Goal: Transaction & Acquisition: Purchase product/service

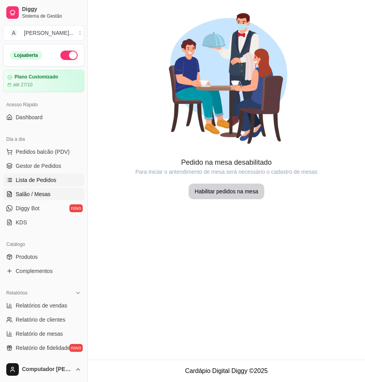
click at [24, 176] on span "Lista de Pedidos" at bounding box center [36, 180] width 41 height 8
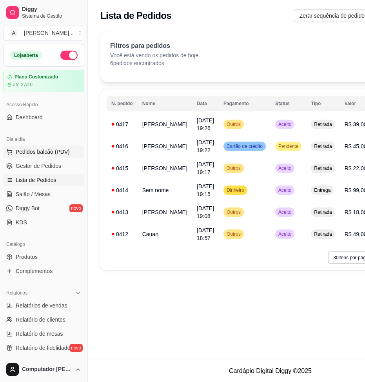
click at [17, 148] on span "Pedidos balcão (PDV)" at bounding box center [43, 152] width 54 height 8
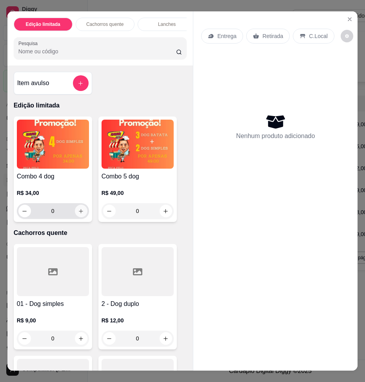
click at [79, 209] on icon "increase-product-quantity" at bounding box center [81, 211] width 4 height 4
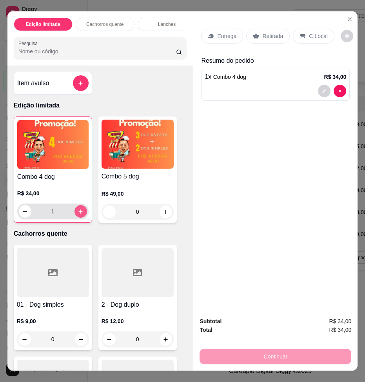
click at [78, 209] on icon "increase-product-quantity" at bounding box center [81, 212] width 6 height 6
type input "2"
click at [217, 32] on p "Entrega" at bounding box center [226, 36] width 19 height 8
click at [262, 32] on p "Retirada" at bounding box center [272, 36] width 21 height 8
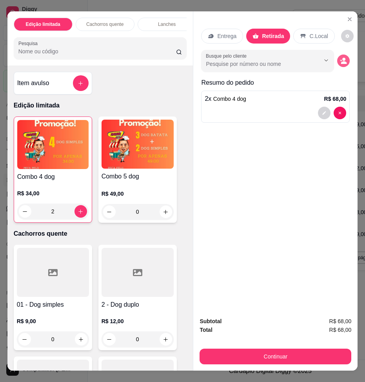
click at [345, 61] on icon "decrease-product-quantity" at bounding box center [344, 62] width 6 height 3
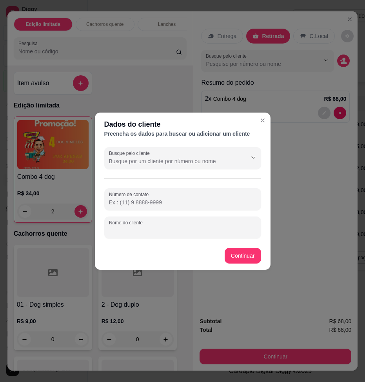
click at [161, 227] on input "Nome do cliente" at bounding box center [182, 231] width 147 height 8
type input "Margarida"
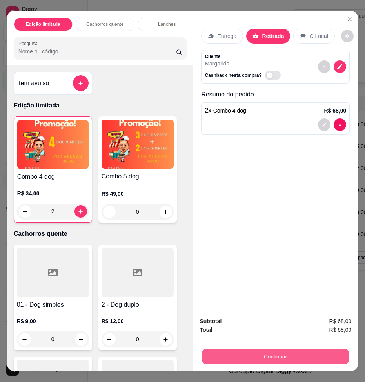
click at [289, 354] on button "Continuar" at bounding box center [275, 356] width 147 height 15
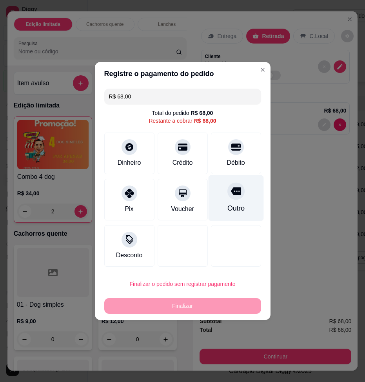
click at [227, 205] on div "Outro" at bounding box center [235, 208] width 17 height 10
type input "R$ 0,00"
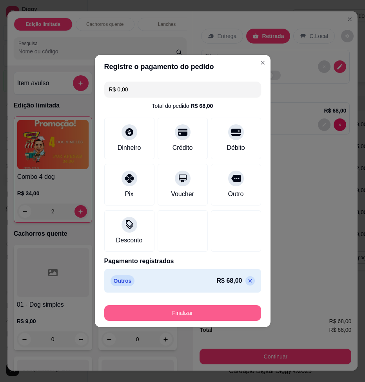
click at [209, 305] on button "Finalizar" at bounding box center [182, 313] width 157 height 16
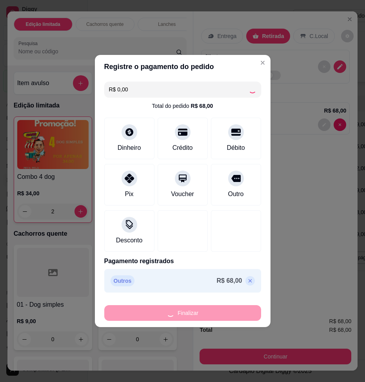
type input "0"
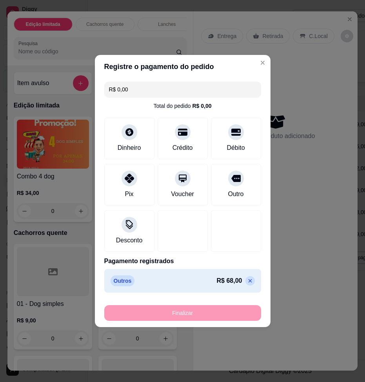
type input "-R$ 68,00"
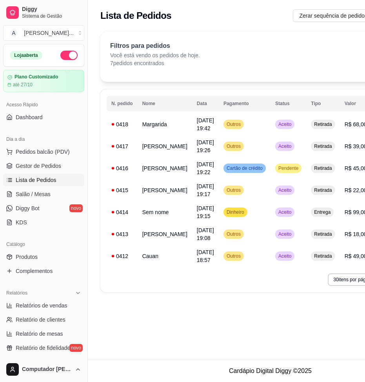
click at [136, 268] on div "**********" at bounding box center [270, 179] width 365 height 359
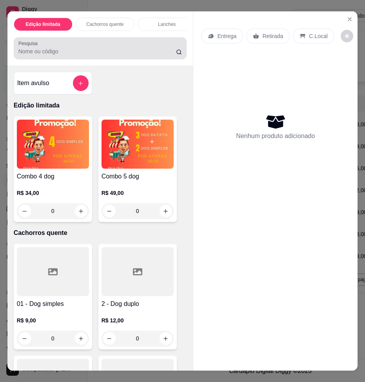
click at [50, 47] on input "Pesquisa" at bounding box center [97, 51] width 158 height 8
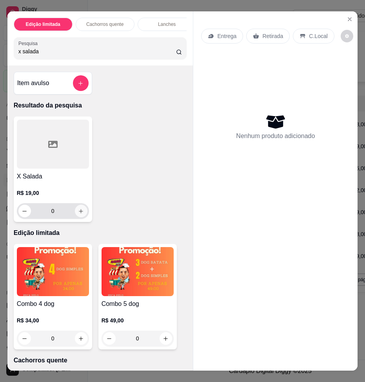
type input "x salada"
click at [79, 208] on icon "increase-product-quantity" at bounding box center [81, 211] width 6 height 6
type input "1"
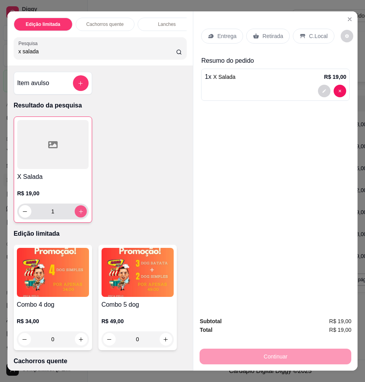
click at [79, 209] on icon "increase-product-quantity" at bounding box center [81, 211] width 4 height 4
type input "2"
drag, startPoint x: 39, startPoint y: 45, endPoint x: 8, endPoint y: 44, distance: 30.6
click at [8, 44] on div "Edição limitada Cachorros quente Lanches Bebidas Adicional Pesquisa x salada" at bounding box center [100, 38] width 186 height 54
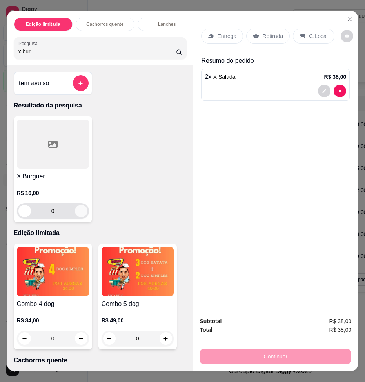
type input "x bur"
click at [79, 208] on icon "increase-product-quantity" at bounding box center [81, 211] width 6 height 6
type input "1"
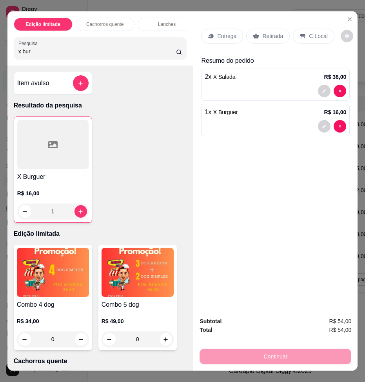
drag, startPoint x: 42, startPoint y: 45, endPoint x: -2, endPoint y: 41, distance: 44.5
click at [0, 41] on html "Diggy Sistema de Gestão A [PERSON_NAME] ... Loja aberta Plano Customizado até 2…" at bounding box center [182, 191] width 365 height 382
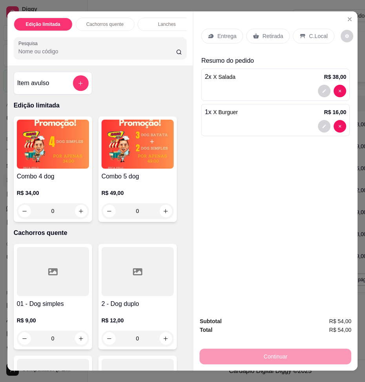
click at [240, 168] on div "Entrega Retirada C.Local Resumo do pedido 2 x X Salada R$ 38,00 1 x X Burguer R…" at bounding box center [275, 160] width 164 height 299
click at [262, 32] on p "Retirada" at bounding box center [272, 36] width 21 height 8
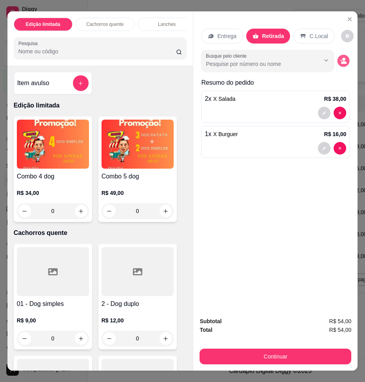
click at [346, 61] on icon "decrease-product-quantity" at bounding box center [343, 62] width 5 height 3
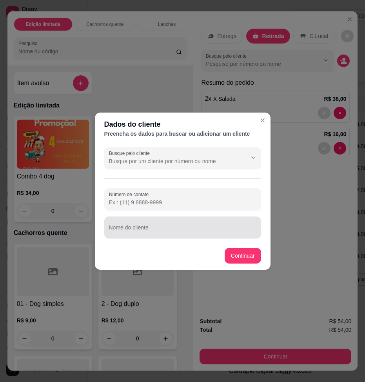
click at [165, 227] on input "Nome do cliente" at bounding box center [182, 231] width 147 height 8
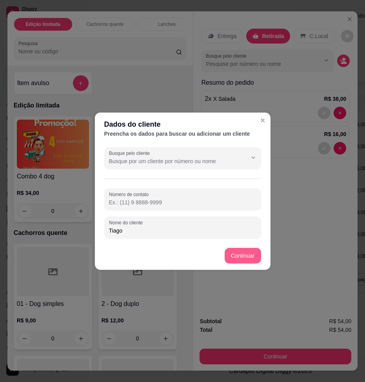
type input "Tiago"
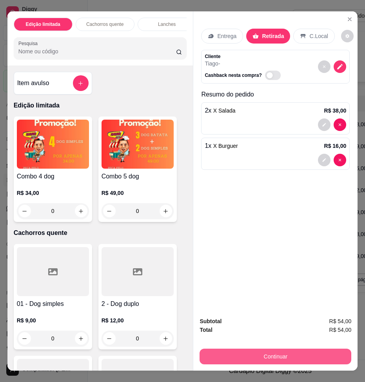
click at [288, 361] on button "Continuar" at bounding box center [276, 357] width 152 height 16
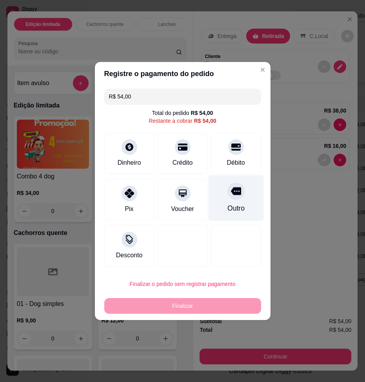
click at [227, 207] on div "Outro" at bounding box center [235, 208] width 17 height 10
type input "R$ 0,00"
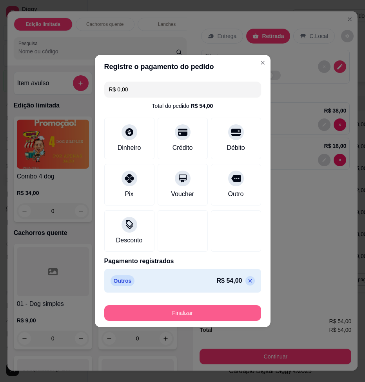
click at [187, 305] on button "Finalizar" at bounding box center [182, 313] width 157 height 16
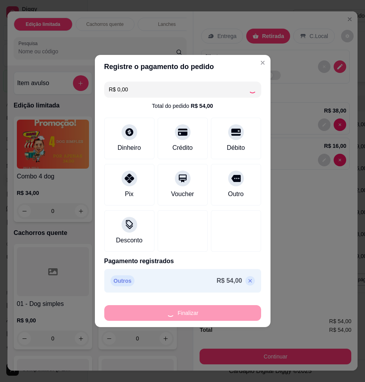
type input "0"
type input "-R$ 54,00"
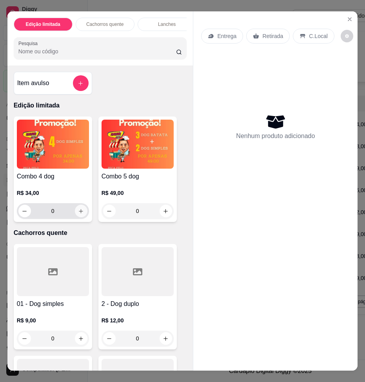
click at [78, 208] on icon "increase-product-quantity" at bounding box center [81, 211] width 6 height 6
type input "1"
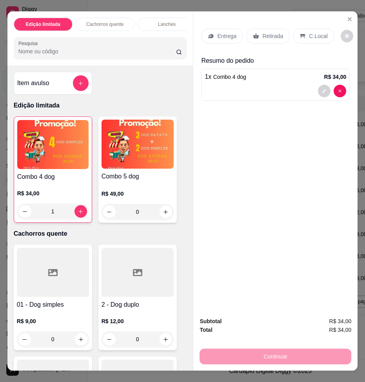
click at [262, 32] on p "Retirada" at bounding box center [272, 36] width 21 height 8
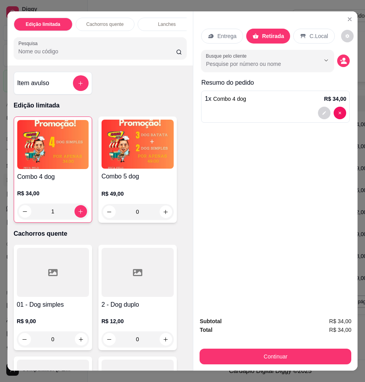
click at [343, 61] on icon "decrease-product-quantity" at bounding box center [344, 62] width 6 height 3
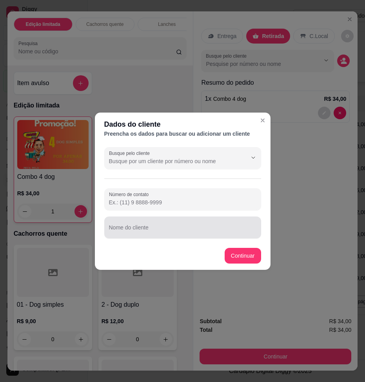
click at [177, 220] on div at bounding box center [182, 228] width 147 height 16
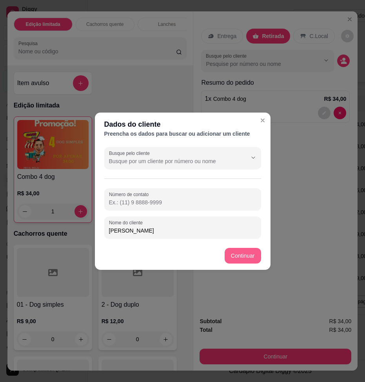
type input "[PERSON_NAME]"
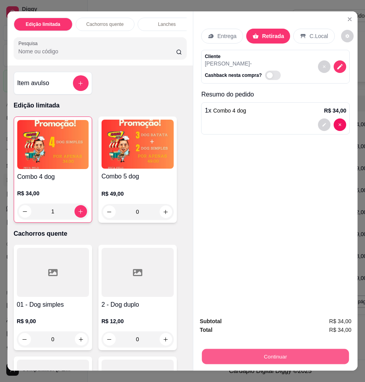
click at [279, 357] on button "Continuar" at bounding box center [275, 356] width 147 height 15
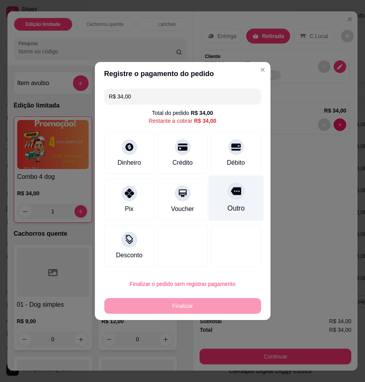
click at [222, 198] on div "Outro" at bounding box center [235, 198] width 55 height 46
type input "R$ 0,00"
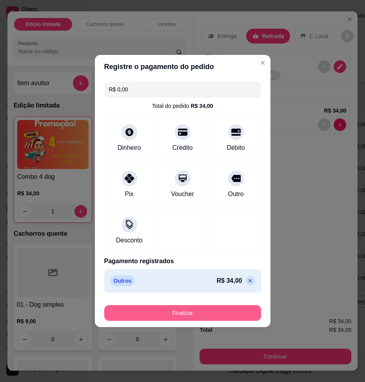
click at [189, 305] on button "Finalizar" at bounding box center [182, 313] width 157 height 16
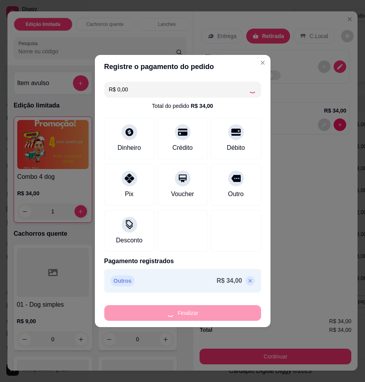
type input "0"
type input "-R$ 34,00"
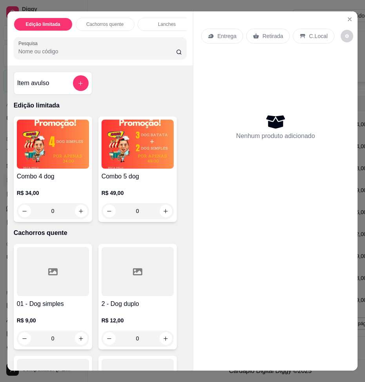
scroll to position [39, 0]
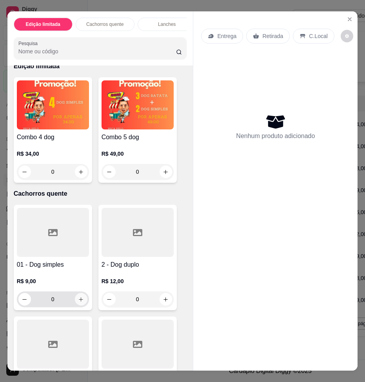
click at [80, 297] on icon "increase-product-quantity" at bounding box center [81, 299] width 4 height 4
type input "1"
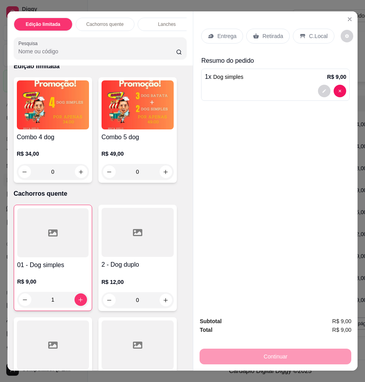
click at [262, 32] on p "Retirada" at bounding box center [272, 36] width 21 height 8
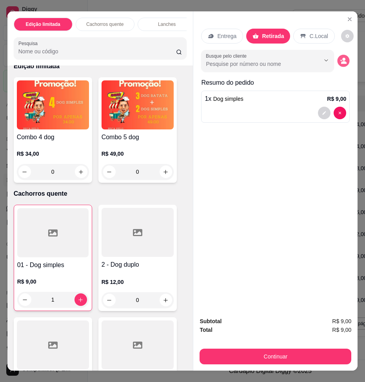
click at [342, 58] on icon "decrease-product-quantity" at bounding box center [343, 61] width 7 height 7
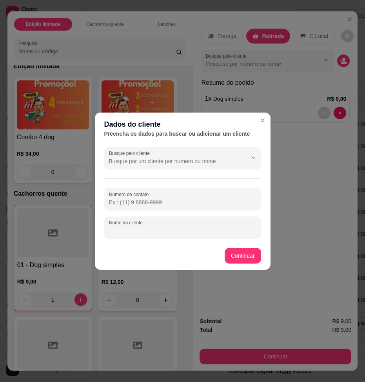
click at [170, 227] on input "Nome do cliente" at bounding box center [182, 231] width 147 height 8
type input "[PERSON_NAME]"
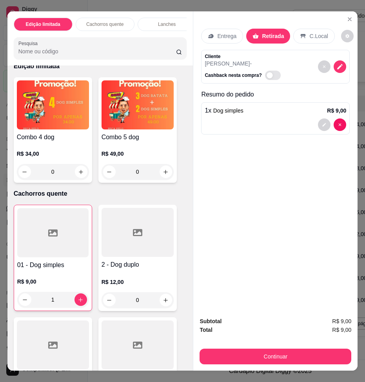
click at [287, 363] on div "Subtotal R$ 9,00 Total R$ 9,00 Continuar" at bounding box center [275, 340] width 164 height 60
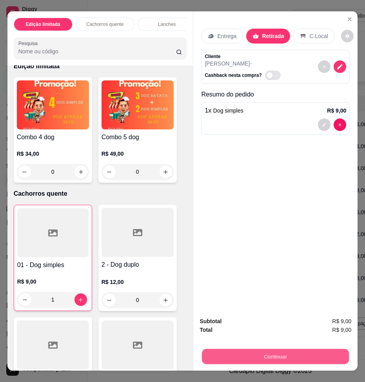
click at [283, 354] on button "Continuar" at bounding box center [275, 356] width 147 height 15
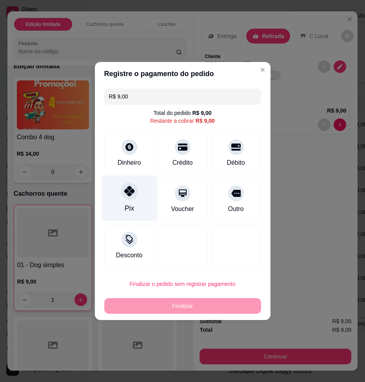
click at [134, 207] on div "Pix" at bounding box center [128, 208] width 9 height 10
type input "R$ 0,00"
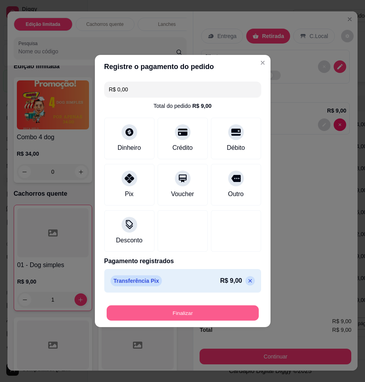
click at [209, 305] on button "Finalizar" at bounding box center [183, 312] width 152 height 15
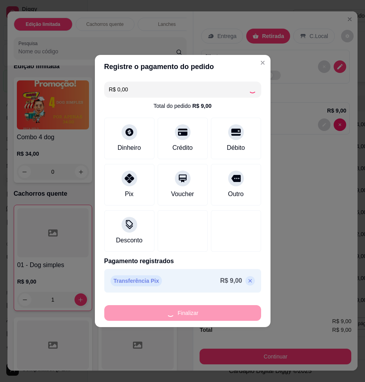
type input "0"
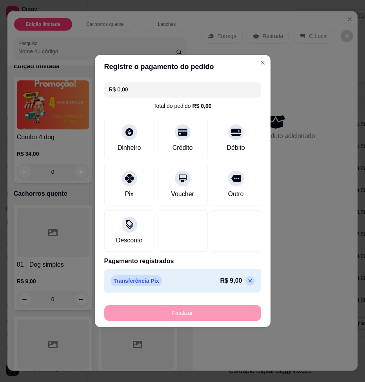
type input "-R$ 9,00"
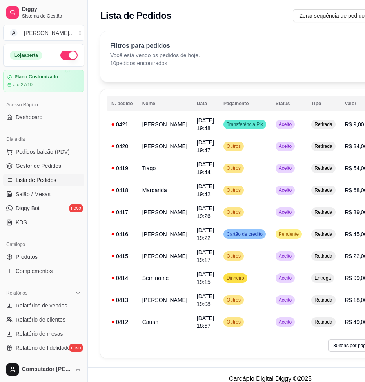
click at [267, 320] on div "**********" at bounding box center [270, 183] width 365 height 367
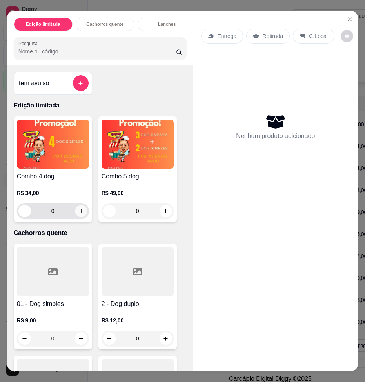
click at [78, 208] on icon "increase-product-quantity" at bounding box center [81, 211] width 6 height 6
type input "1"
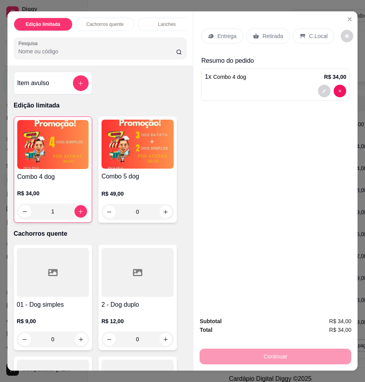
click at [208, 29] on div "Entrega" at bounding box center [222, 36] width 42 height 15
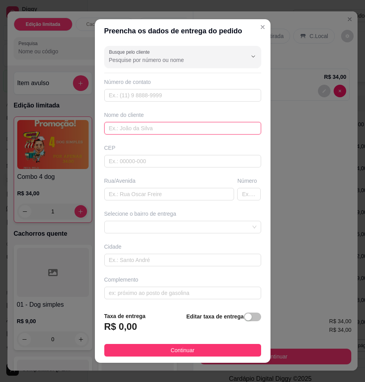
click at [160, 128] on input "text" at bounding box center [182, 128] width 157 height 13
type input "Gislene"
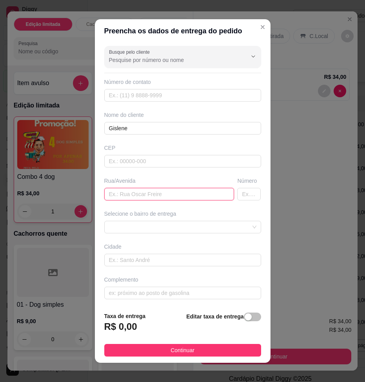
click at [157, 188] on input "text" at bounding box center [169, 194] width 130 height 13
click at [156, 188] on input "text" at bounding box center [169, 194] width 130 height 13
type input "iaras"
click at [237, 188] on input "text" at bounding box center [249, 194] width 24 height 13
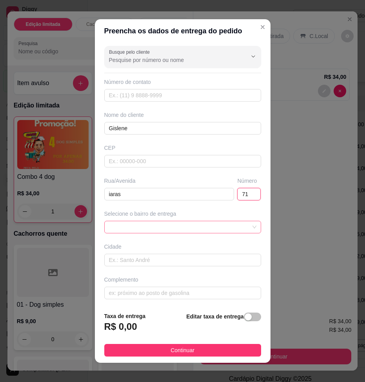
click at [156, 221] on span at bounding box center [182, 227] width 147 height 12
type input "71"
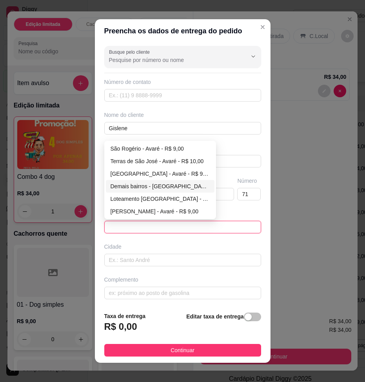
click at [169, 182] on div "Demais bairros - [GEOGRAPHIC_DATA] - R$ 8,00" at bounding box center [160, 186] width 99 height 9
type input "Avaré"
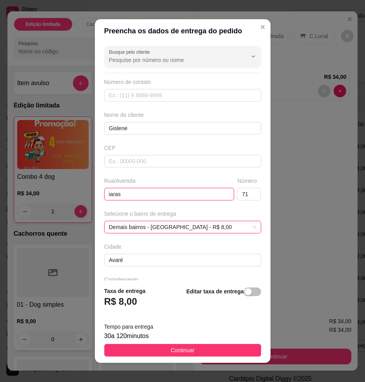
click at [129, 188] on input "iaras" at bounding box center [169, 194] width 130 height 13
click at [149, 188] on input "iaras" at bounding box center [169, 194] width 130 height 13
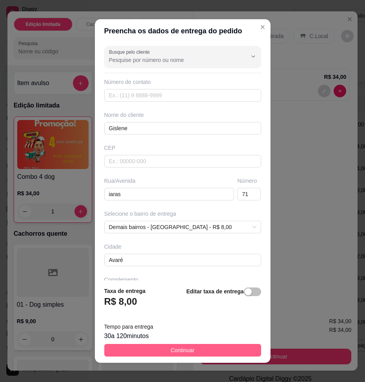
click at [178, 346] on span "Continuar" at bounding box center [183, 350] width 24 height 9
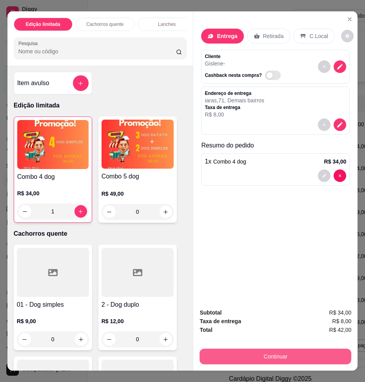
click at [283, 356] on button "Continuar" at bounding box center [276, 357] width 152 height 16
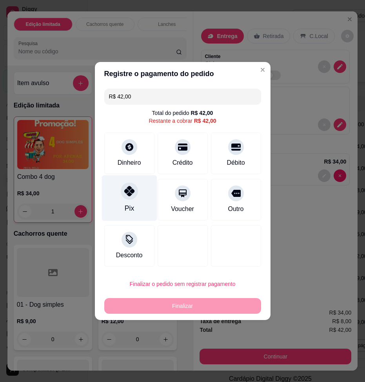
click at [134, 203] on div "Pix" at bounding box center [128, 208] width 9 height 10
type input "R$ 0,00"
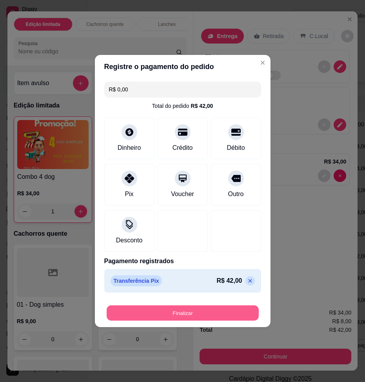
click at [197, 305] on button "Finalizar" at bounding box center [183, 312] width 152 height 15
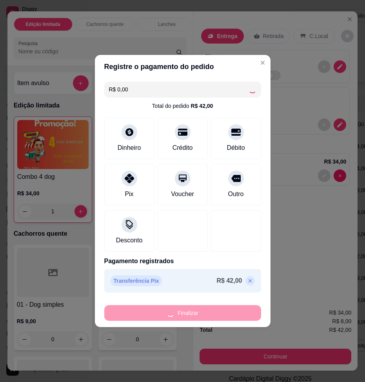
type input "0"
type input "-R$ 42,00"
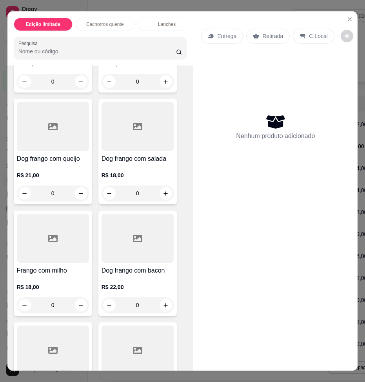
scroll to position [1529, 0]
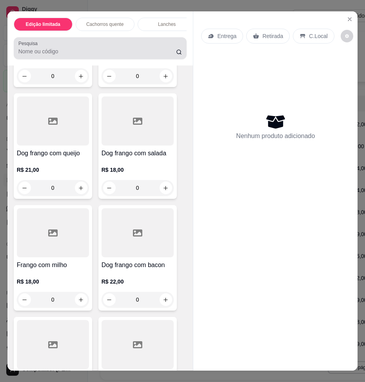
click at [64, 47] on input "Pesquisa" at bounding box center [97, 51] width 158 height 8
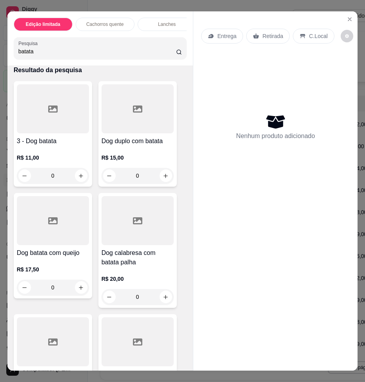
scroll to position [39, 0]
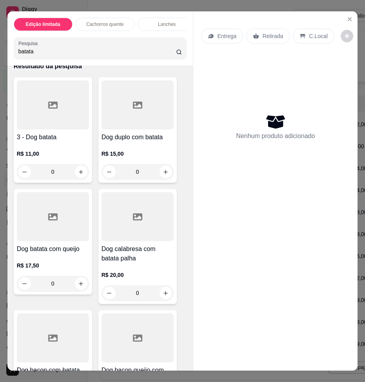
type input "batata"
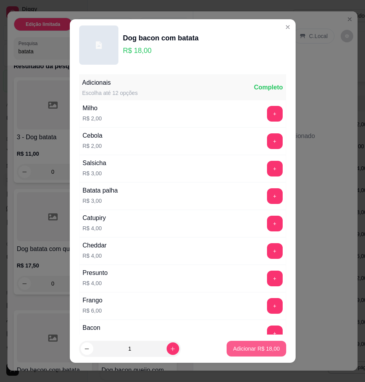
click at [233, 352] on p "Adicionar R$ 18,00" at bounding box center [256, 349] width 47 height 8
type input "1"
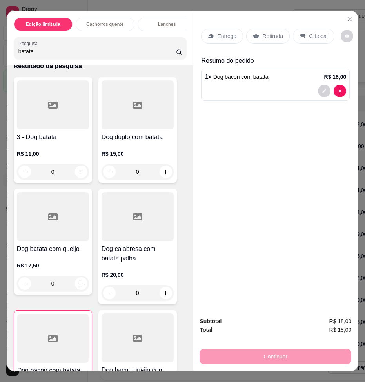
drag, startPoint x: 107, startPoint y: 47, endPoint x: 34, endPoint y: 43, distance: 73.0
click at [34, 47] on input "batata" at bounding box center [97, 51] width 158 height 8
type input "b"
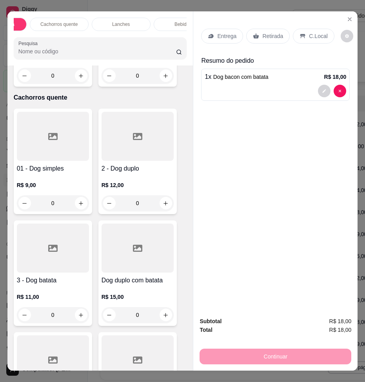
scroll to position [0, 63]
click at [157, 21] on div "Bebidas" at bounding box center [166, 24] width 59 height 13
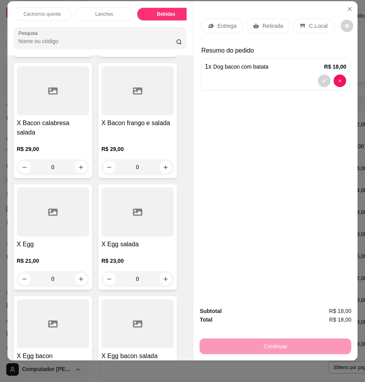
type input "1"
click at [217, 22] on p "Entrega" at bounding box center [226, 26] width 19 height 8
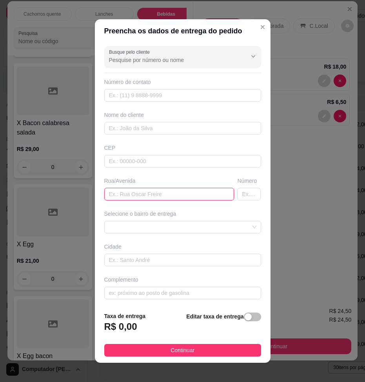
click at [151, 188] on input "text" at bounding box center [169, 194] width 130 height 13
type input "[PERSON_NAME]"
click at [237, 188] on input "text" at bounding box center [249, 194] width 24 height 13
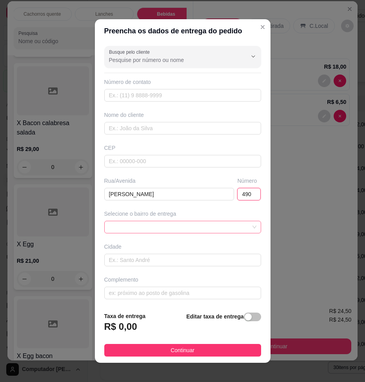
click at [162, 221] on span at bounding box center [182, 227] width 147 height 12
type input "490"
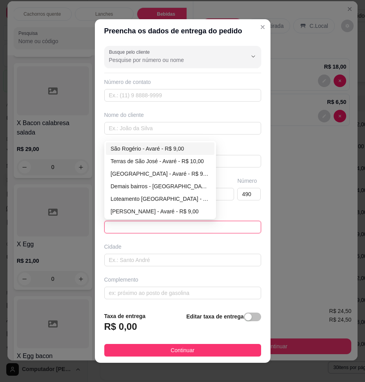
scroll to position [0, 0]
click at [152, 182] on div "Demais bairros - [GEOGRAPHIC_DATA] - R$ 8,00" at bounding box center [160, 186] width 99 height 9
type input "Avaré"
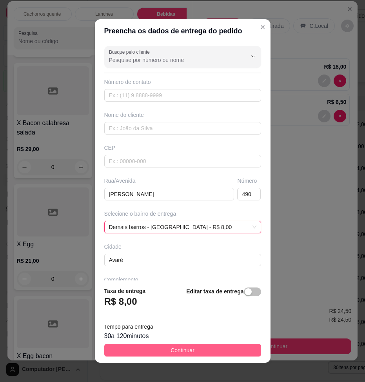
click at [195, 344] on button "Continuar" at bounding box center [182, 350] width 157 height 13
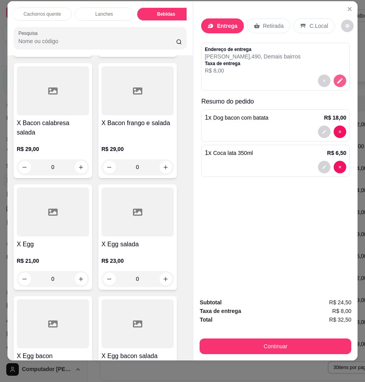
click at [341, 77] on icon "decrease-product-quantity" at bounding box center [339, 80] width 7 height 7
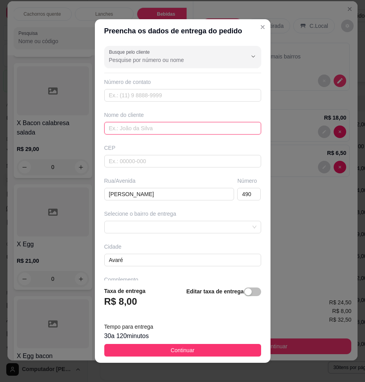
click at [152, 122] on input "text" at bounding box center [182, 128] width 157 height 13
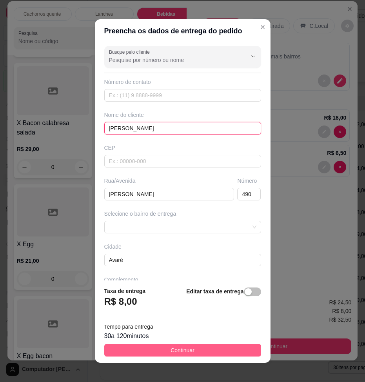
type input "[PERSON_NAME]"
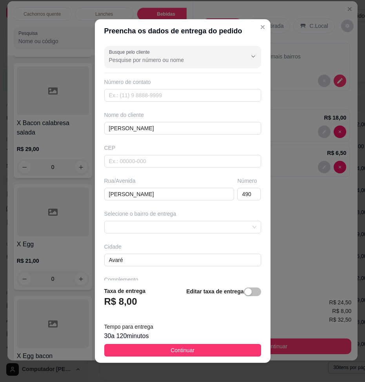
click at [209, 344] on button "Continuar" at bounding box center [182, 350] width 157 height 13
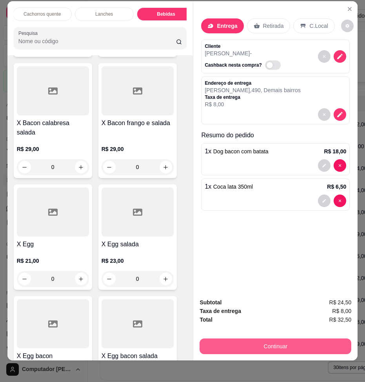
click at [276, 344] on button "Continuar" at bounding box center [276, 346] width 152 height 16
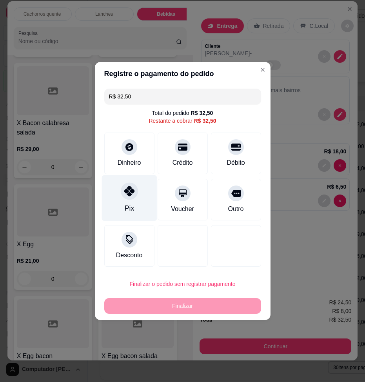
click at [134, 205] on div "Pix" at bounding box center [128, 208] width 9 height 10
type input "R$ 0,00"
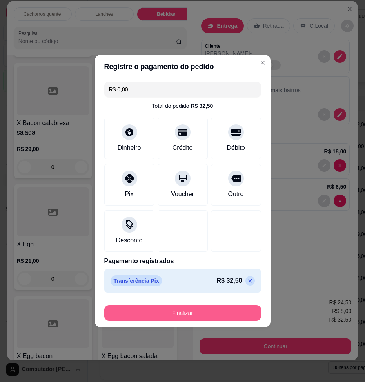
click at [200, 305] on button "Finalizar" at bounding box center [182, 313] width 157 height 16
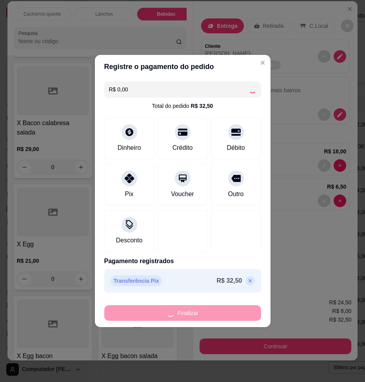
type input "0"
type input "-R$ 32,50"
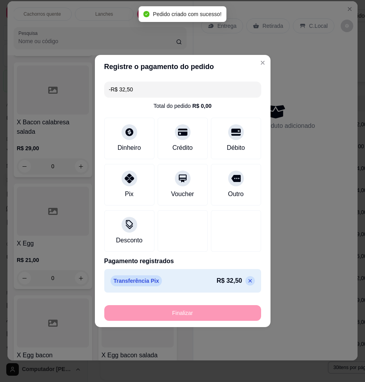
scroll to position [3623, 0]
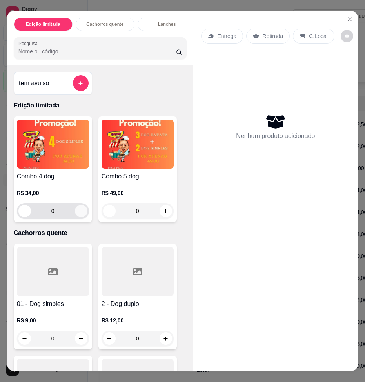
click at [80, 208] on icon "increase-product-quantity" at bounding box center [81, 211] width 6 height 6
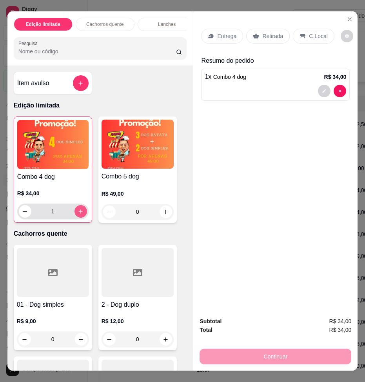
click at [79, 209] on icon "increase-product-quantity" at bounding box center [80, 211] width 4 height 4
type input "2"
click at [262, 32] on p "Retirada" at bounding box center [272, 36] width 21 height 8
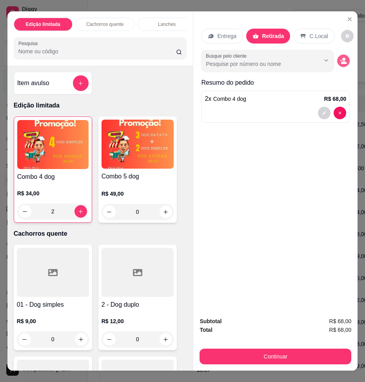
click at [344, 61] on icon "decrease-product-quantity" at bounding box center [344, 62] width 6 height 3
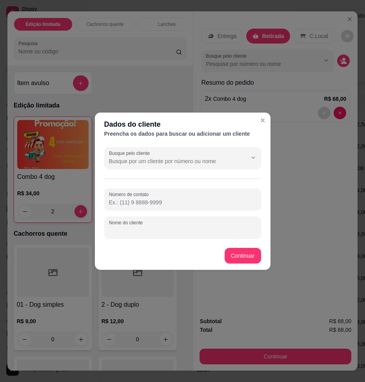
click at [156, 227] on input "Nome do cliente" at bounding box center [182, 231] width 147 height 8
type input "Carolina"
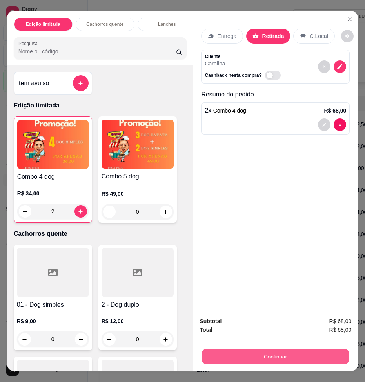
click at [290, 357] on button "Continuar" at bounding box center [275, 356] width 147 height 15
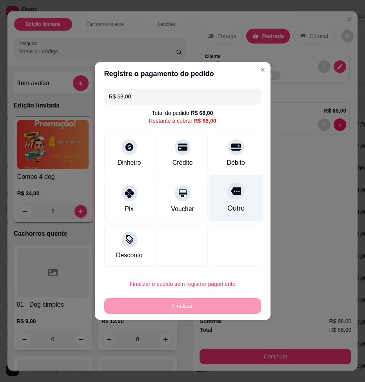
click at [220, 201] on div "Outro" at bounding box center [235, 198] width 55 height 46
type input "R$ 0,00"
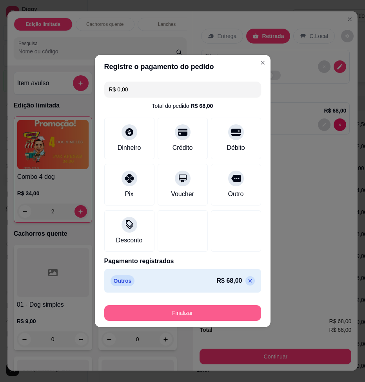
click at [203, 305] on button "Finalizar" at bounding box center [182, 313] width 157 height 16
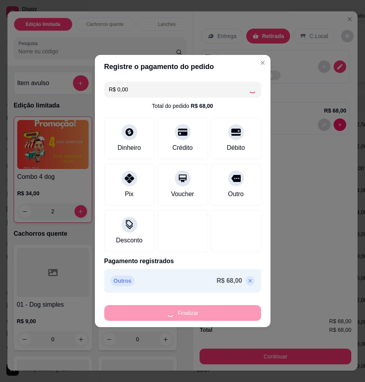
type input "0"
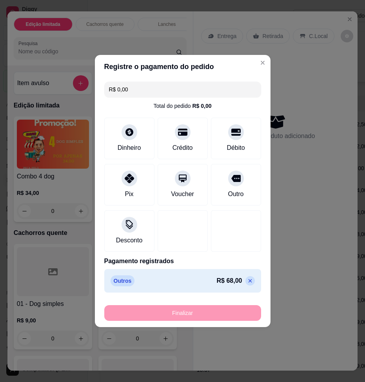
type input "-R$ 68,00"
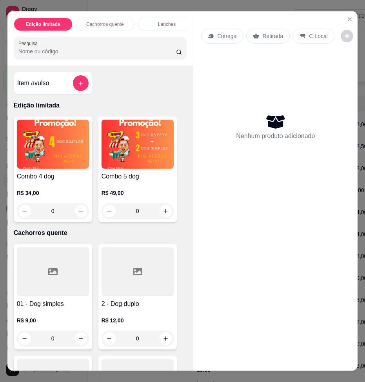
click at [62, 47] on input "Pesquisa" at bounding box center [97, 51] width 158 height 8
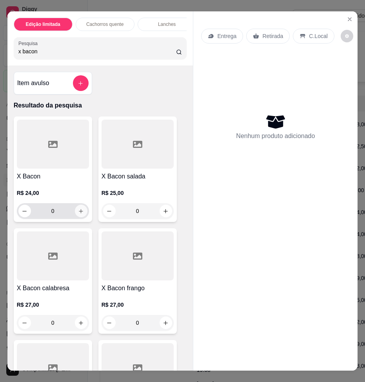
type input "x bacon"
click at [81, 208] on icon "increase-product-quantity" at bounding box center [81, 211] width 6 height 6
type input "1"
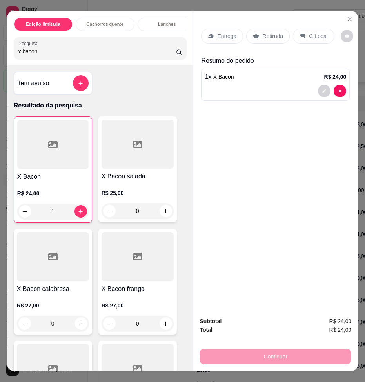
drag, startPoint x: 48, startPoint y: 45, endPoint x: -10, endPoint y: 45, distance: 58.4
click at [0, 45] on html "Diggy Sistema de Gestão A [PERSON_NAME] ... Loja aberta Plano Customizado até 2…" at bounding box center [182, 191] width 365 height 382
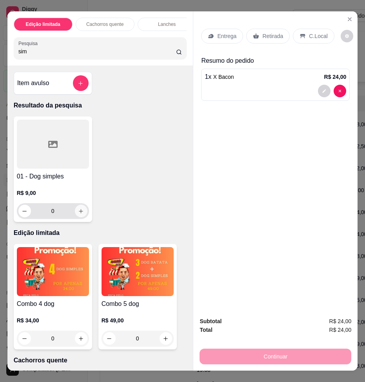
type input "sim"
click at [80, 208] on icon "increase-product-quantity" at bounding box center [81, 211] width 6 height 6
type input "1"
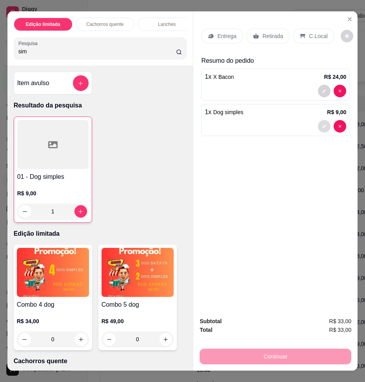
click at [327, 124] on icon "decrease-product-quantity" at bounding box center [324, 126] width 5 height 5
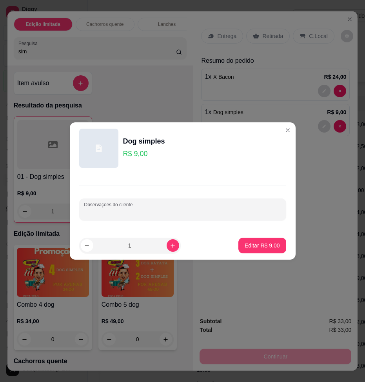
click at [130, 209] on div "Observações do cliente" at bounding box center [182, 209] width 207 height 22
type input "sem katchup sem mostarda"
click at [245, 241] on p "Editar R$ 9,00" at bounding box center [262, 244] width 34 height 7
type input "0"
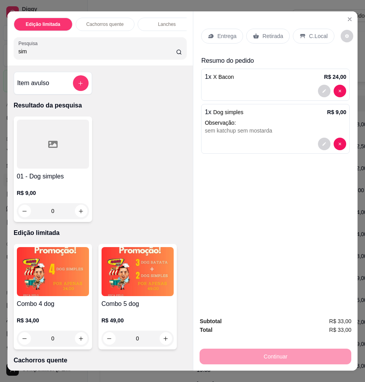
click at [207, 29] on div "Entrega" at bounding box center [222, 36] width 42 height 15
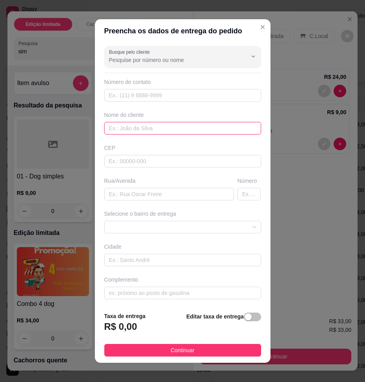
click at [150, 128] on input "text" at bounding box center [182, 128] width 157 height 13
type input "Bruna"
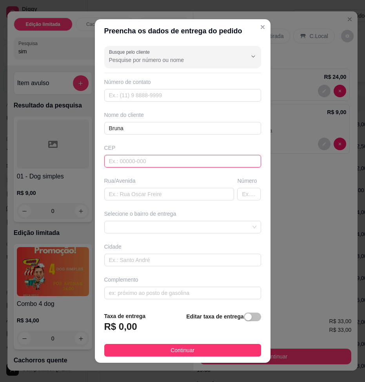
click at [154, 159] on input "text" at bounding box center [182, 161] width 157 height 13
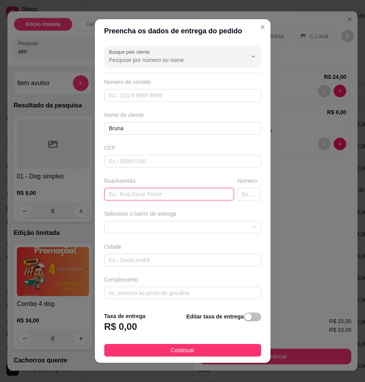
click at [151, 188] on input "text" at bounding box center [169, 194] width 130 height 13
paste input "Rio Novo"
type input "Rio Novo"
click at [237, 188] on input "text" at bounding box center [249, 194] width 24 height 13
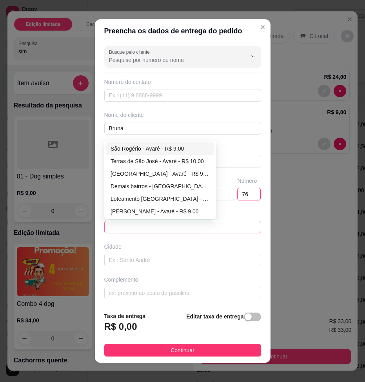
click at [154, 221] on span at bounding box center [182, 227] width 147 height 12
type input "76"
click at [152, 182] on div "Demais bairros - [GEOGRAPHIC_DATA] - R$ 8,00" at bounding box center [160, 186] width 99 height 9
type input "Avaré"
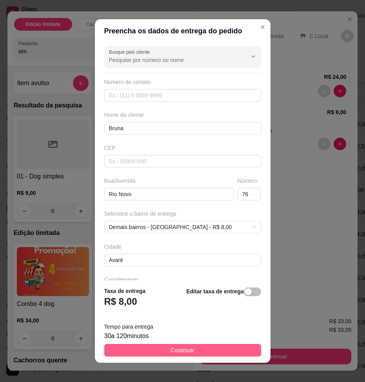
click at [189, 346] on span "Continuar" at bounding box center [183, 350] width 24 height 9
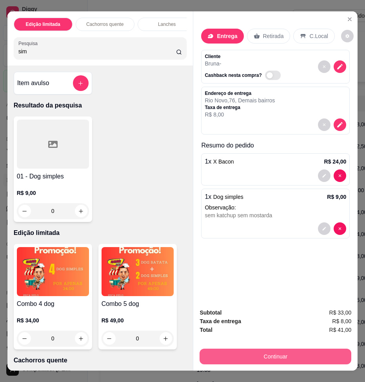
click at [279, 356] on button "Continuar" at bounding box center [276, 357] width 152 height 16
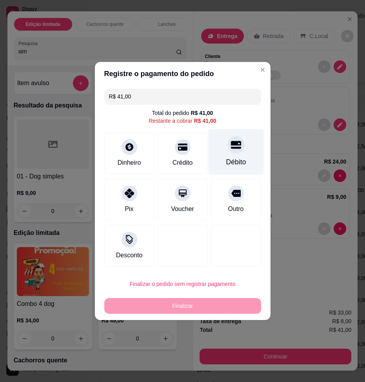
click at [226, 165] on div "Débito" at bounding box center [236, 162] width 20 height 10
type input "R$ 0,00"
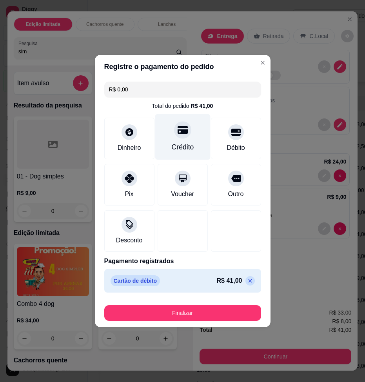
click at [181, 138] on div at bounding box center [182, 129] width 17 height 17
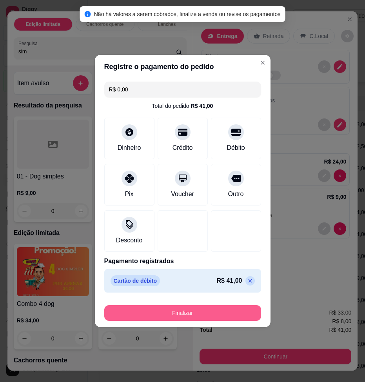
click at [203, 305] on button "Finalizar" at bounding box center [182, 313] width 157 height 16
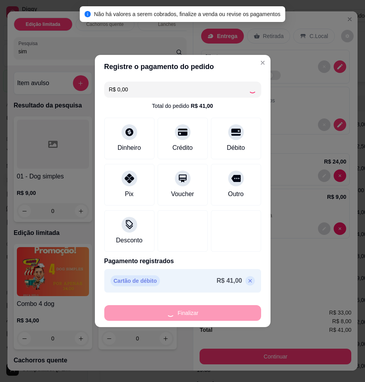
type input "0"
type input "-R$ 41,00"
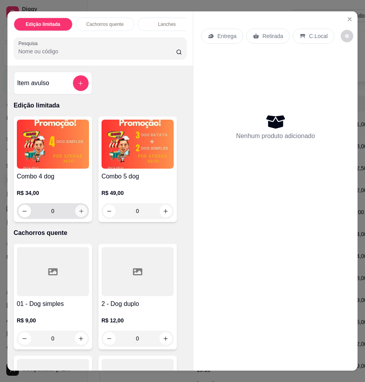
click at [80, 208] on icon "increase-product-quantity" at bounding box center [81, 211] width 6 height 6
type input "1"
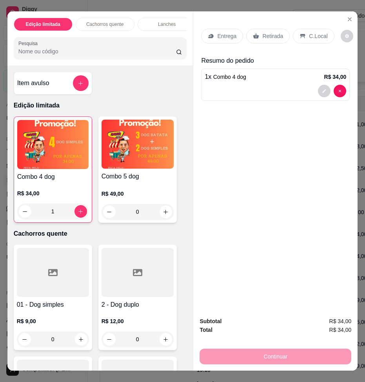
click at [217, 32] on p "Entrega" at bounding box center [226, 36] width 19 height 8
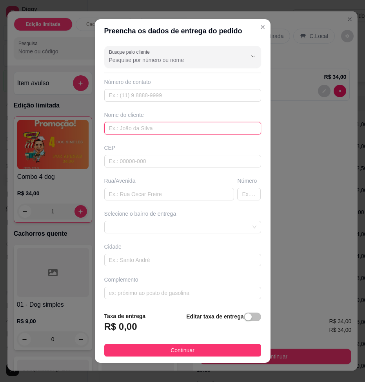
click at [161, 129] on input "text" at bounding box center [182, 128] width 157 height 13
type input "[PERSON_NAME]"
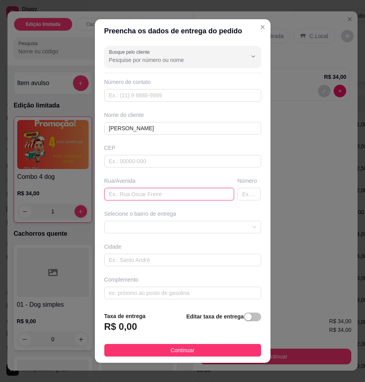
click at [166, 188] on input "text" at bounding box center [169, 194] width 130 height 13
paste input "[PERSON_NAME]"
type input "[PERSON_NAME]"
click at [237, 188] on input "text" at bounding box center [249, 194] width 24 height 13
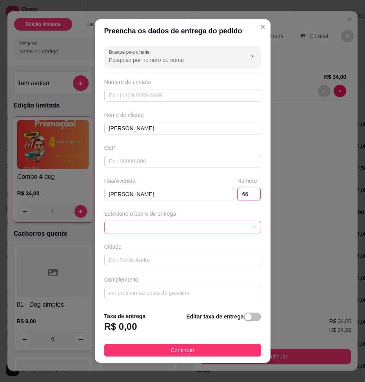
click at [178, 221] on span at bounding box center [182, 227] width 147 height 12
type input "66"
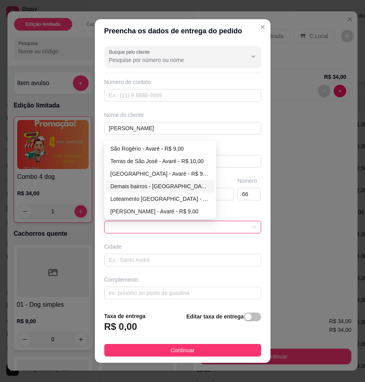
click at [164, 182] on div "Demais bairros - [GEOGRAPHIC_DATA] - R$ 8,00" at bounding box center [160, 186] width 99 height 9
type input "Avaré"
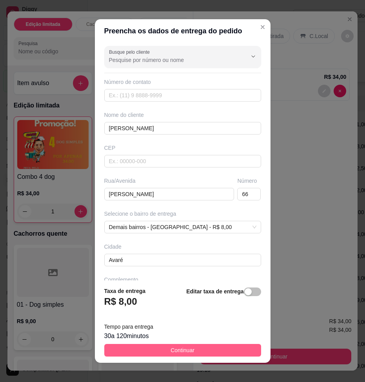
click at [199, 344] on button "Continuar" at bounding box center [182, 350] width 157 height 13
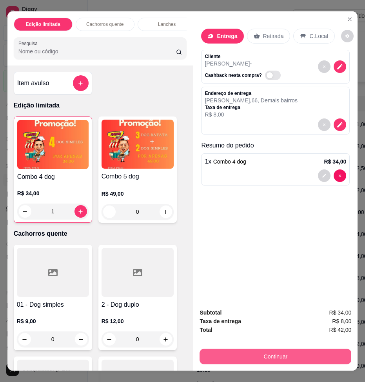
click at [280, 354] on button "Continuar" at bounding box center [276, 357] width 152 height 16
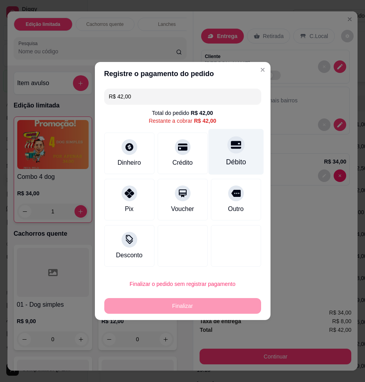
click at [226, 165] on div "Débito" at bounding box center [236, 162] width 20 height 10
type input "R$ 0,00"
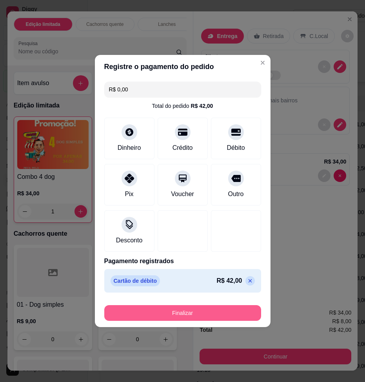
click at [198, 305] on button "Finalizar" at bounding box center [182, 313] width 157 height 16
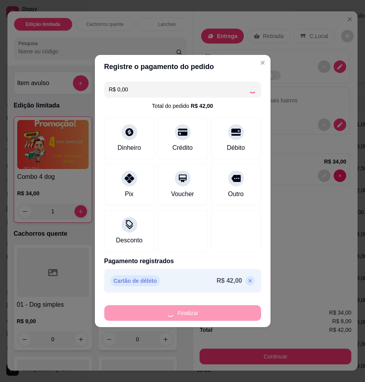
type input "0"
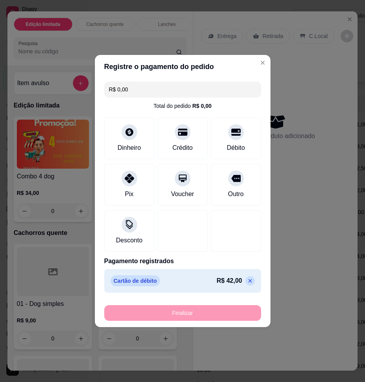
type input "-R$ 42,00"
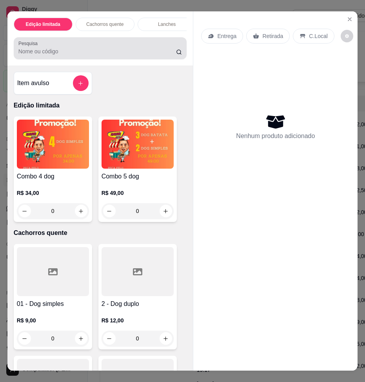
click at [44, 47] on input "Pesquisa" at bounding box center [97, 51] width 158 height 8
click at [47, 47] on input "Pesquisa" at bounding box center [97, 51] width 158 height 8
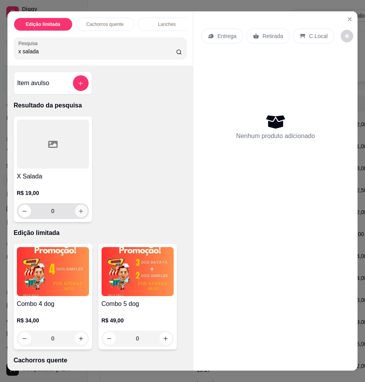
type input "x salada"
click at [80, 209] on icon "increase-product-quantity" at bounding box center [81, 211] width 4 height 4
type input "1"
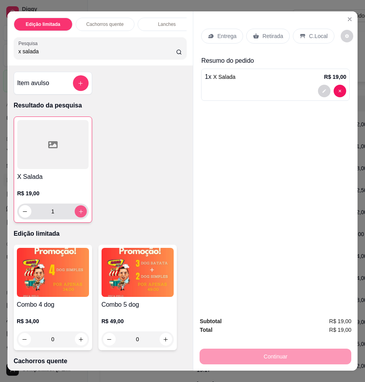
click at [80, 209] on icon "increase-product-quantity" at bounding box center [81, 212] width 6 height 6
type input "2"
drag, startPoint x: 24, startPoint y: 47, endPoint x: -7, endPoint y: 49, distance: 30.6
click at [0, 49] on html "Diggy Sistema de Gestão A [PERSON_NAME] ... Loja aberta Plano Customizado até 2…" at bounding box center [182, 191] width 365 height 382
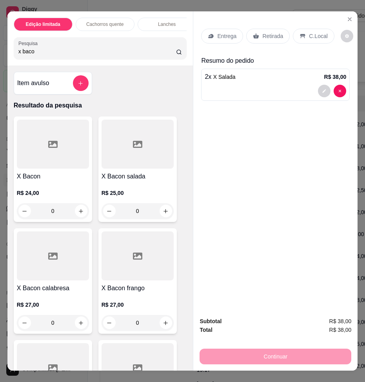
type input "x baco"
click at [79, 315] on div "0" at bounding box center [53, 323] width 72 height 16
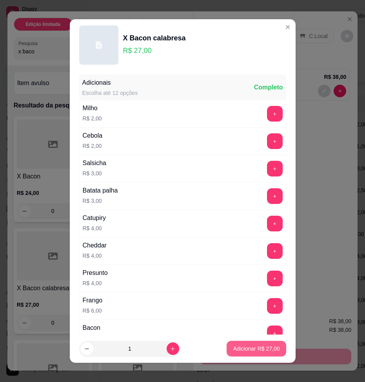
click at [233, 351] on p "Adicionar R$ 27,00" at bounding box center [256, 349] width 47 height 8
type input "1"
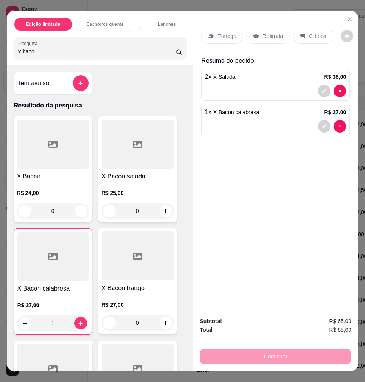
click at [217, 32] on p "Entrega" at bounding box center [226, 36] width 19 height 8
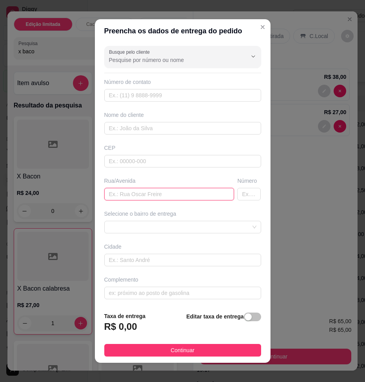
click at [142, 188] on input "text" at bounding box center [169, 194] width 130 height 13
type input "[GEOGRAPHIC_DATA]"
click at [237, 188] on input "text" at bounding box center [249, 194] width 24 height 13
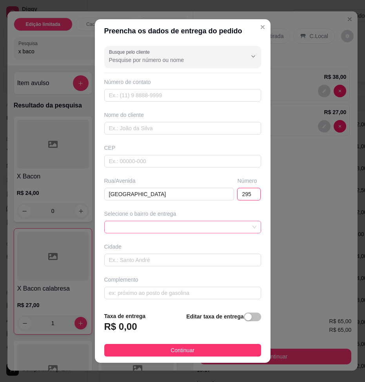
click at [184, 221] on span at bounding box center [182, 227] width 147 height 12
type input "295"
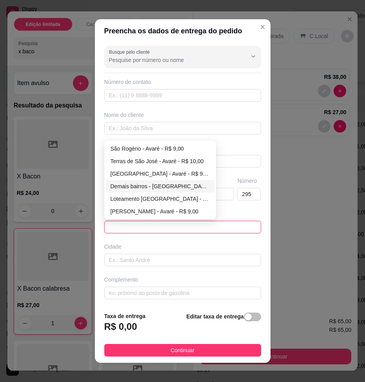
click at [142, 182] on div "Demais bairros - [GEOGRAPHIC_DATA] - R$ 8,00" at bounding box center [160, 186] width 99 height 9
type input "Avaré"
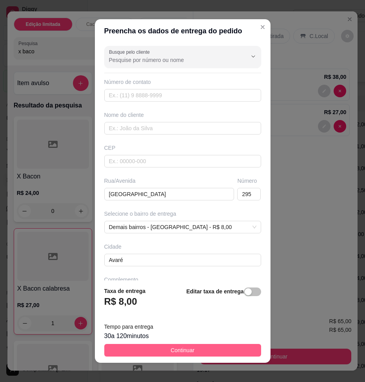
click at [177, 346] on span "Continuar" at bounding box center [183, 350] width 24 height 9
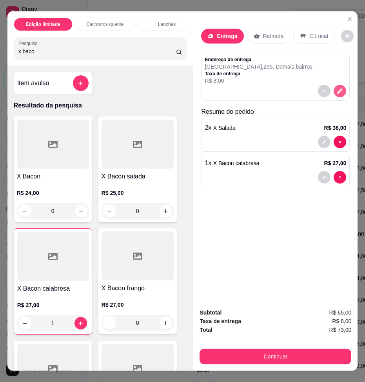
click at [341, 87] on icon "decrease-product-quantity" at bounding box center [339, 90] width 7 height 7
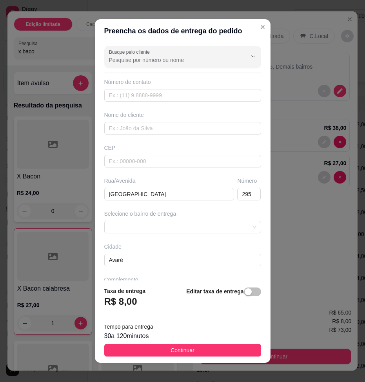
click at [163, 125] on div "Busque pelo cliente Número de contato Nome do cliente CEP Rua/[GEOGRAPHIC_DATA]…" at bounding box center [183, 162] width 176 height 238
click at [161, 122] on input "text" at bounding box center [182, 128] width 157 height 13
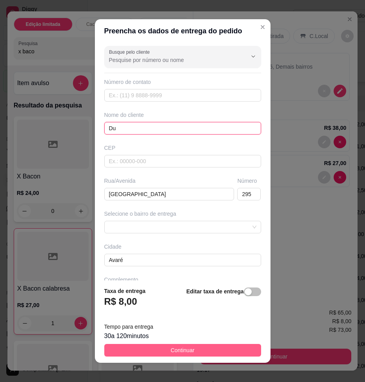
type input "Du"
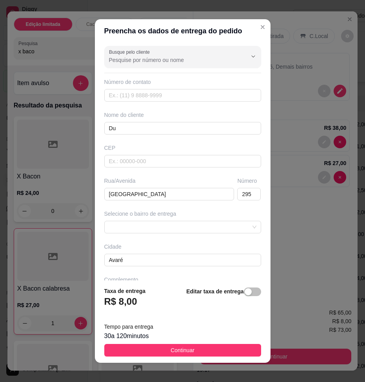
click at [196, 344] on button "Continuar" at bounding box center [182, 350] width 157 height 13
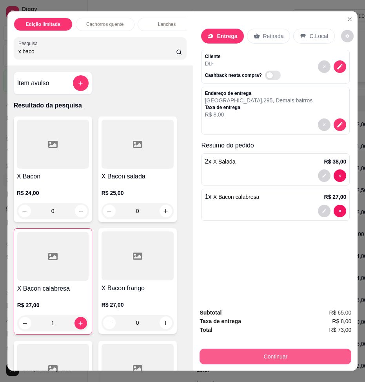
click at [239, 358] on button "Continuar" at bounding box center [276, 357] width 152 height 16
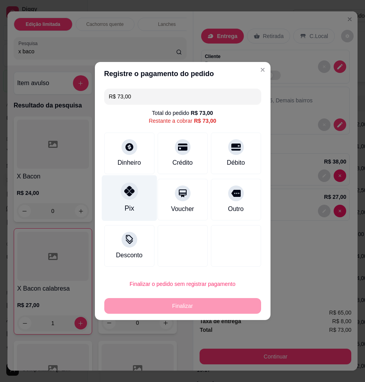
click at [134, 202] on div "Pix" at bounding box center [129, 198] width 55 height 46
type input "R$ 0,00"
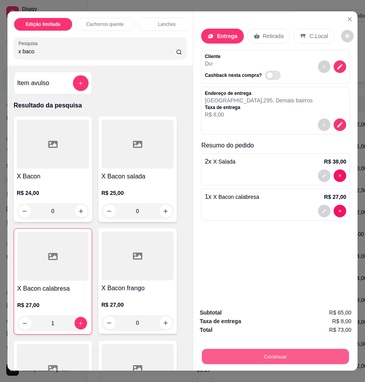
click at [262, 360] on button "Continuar" at bounding box center [275, 356] width 147 height 15
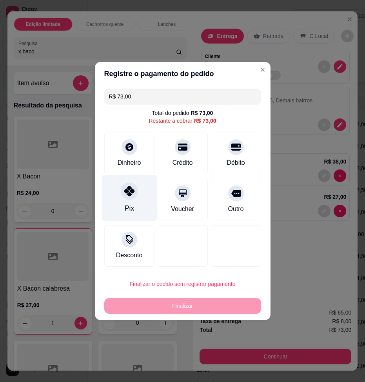
click at [133, 200] on div "Pix" at bounding box center [129, 198] width 55 height 46
type input "R$ 0,00"
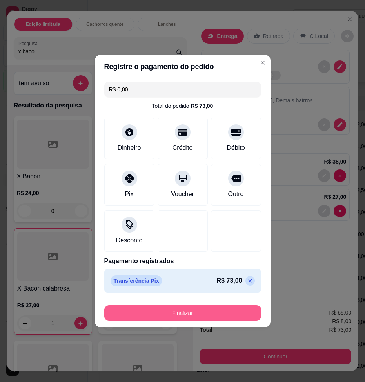
click at [187, 305] on button "Finalizar" at bounding box center [182, 313] width 157 height 16
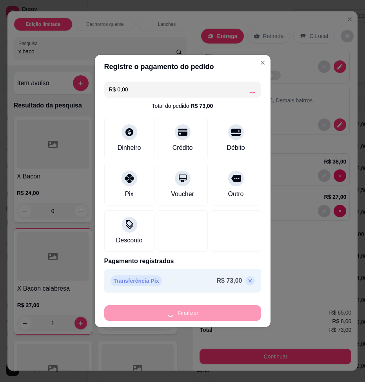
type input "0"
type input "-R$ 73,00"
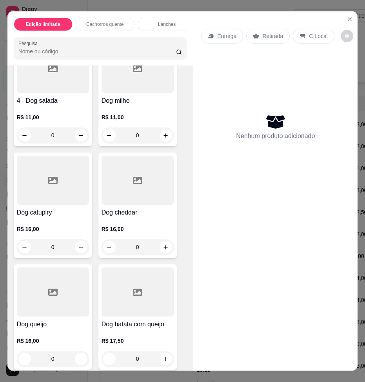
scroll to position [431, 0]
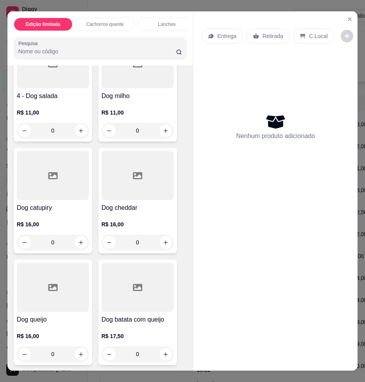
click at [163, 346] on div "0" at bounding box center [138, 354] width 72 height 16
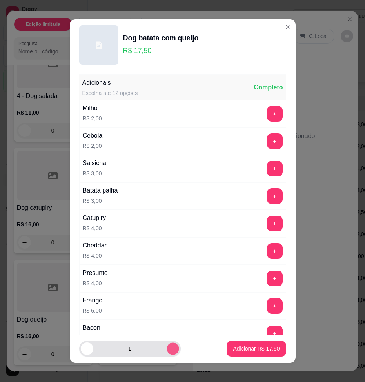
click at [173, 351] on icon "increase-product-quantity" at bounding box center [173, 349] width 6 height 6
type input "3"
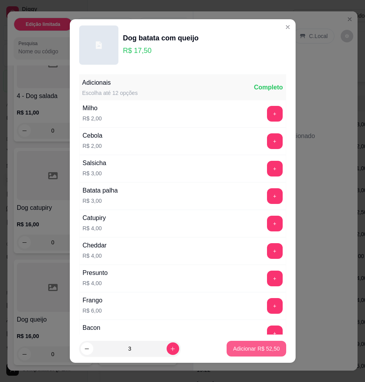
click at [233, 352] on p "Adicionar R$ 52,50" at bounding box center [256, 349] width 47 height 8
type input "3"
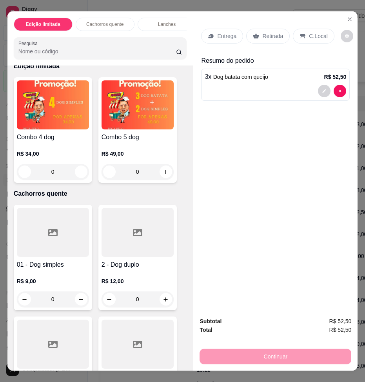
scroll to position [0, 0]
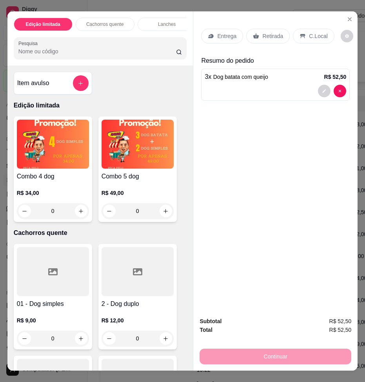
click at [262, 32] on p "Retirada" at bounding box center [272, 36] width 21 height 8
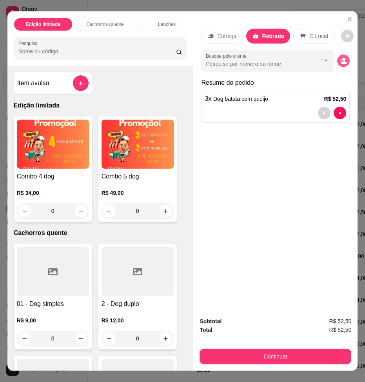
click at [343, 61] on icon "decrease-product-quantity" at bounding box center [344, 62] width 6 height 3
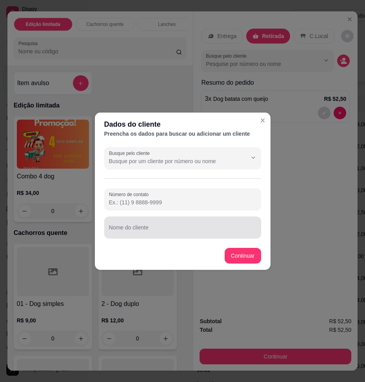
click at [184, 224] on div "Nome do cliente" at bounding box center [182, 227] width 157 height 22
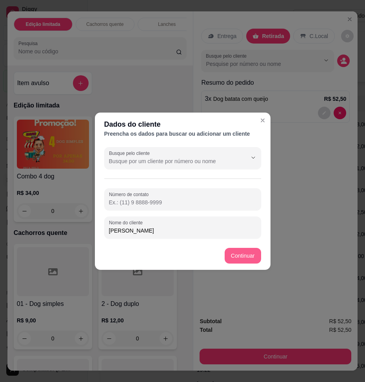
type input "[PERSON_NAME]"
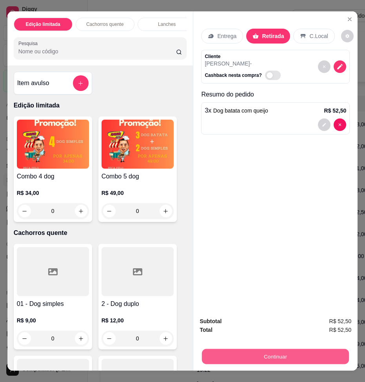
click at [278, 358] on button "Continuar" at bounding box center [275, 356] width 147 height 15
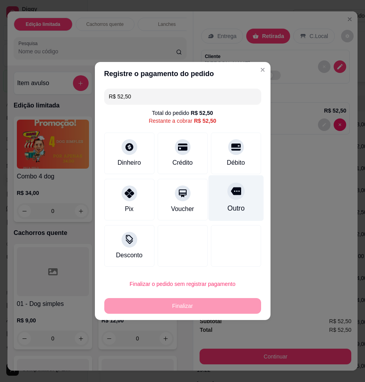
click at [227, 203] on div "Outro" at bounding box center [235, 208] width 17 height 10
type input "R$ 0,00"
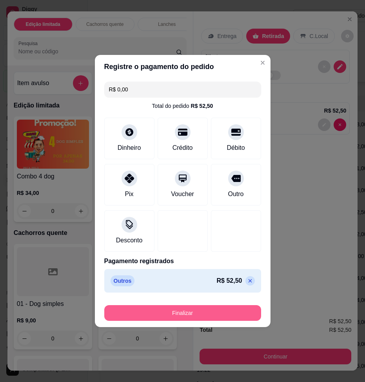
click at [202, 305] on button "Finalizar" at bounding box center [182, 313] width 157 height 16
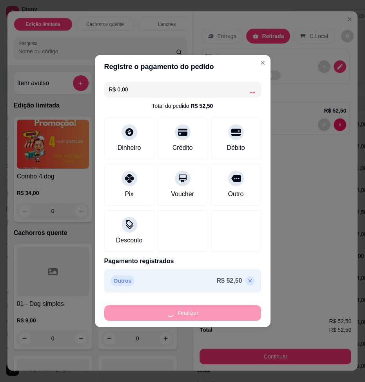
type input "0"
type input "-R$ 52,50"
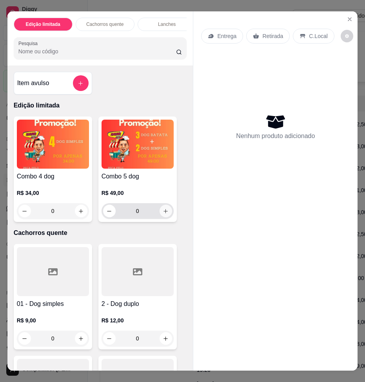
click at [163, 208] on icon "increase-product-quantity" at bounding box center [166, 211] width 6 height 6
type input "1"
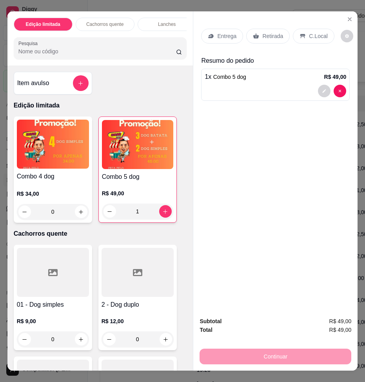
click at [262, 32] on p "Retirada" at bounding box center [272, 36] width 21 height 8
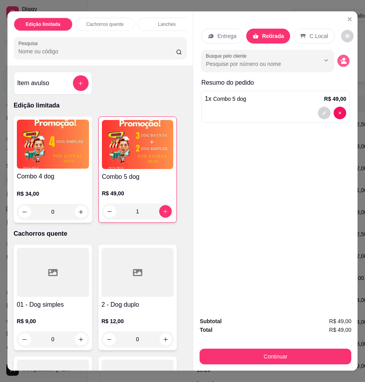
click at [342, 58] on icon "decrease-product-quantity" at bounding box center [343, 61] width 7 height 7
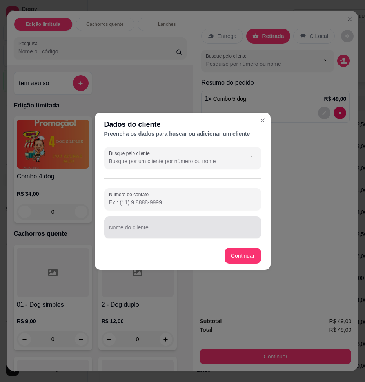
click at [157, 227] on input "Nome do cliente" at bounding box center [182, 231] width 147 height 8
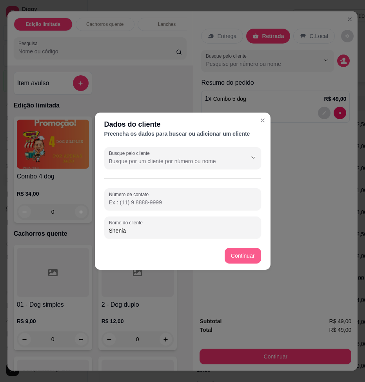
type input "Shenia"
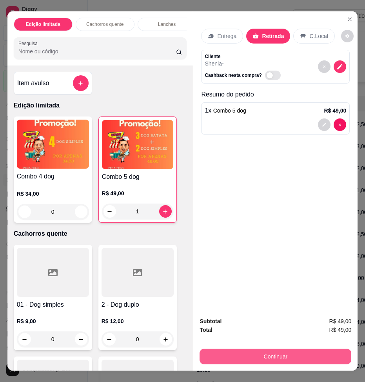
click at [277, 358] on button "Continuar" at bounding box center [276, 357] width 152 height 16
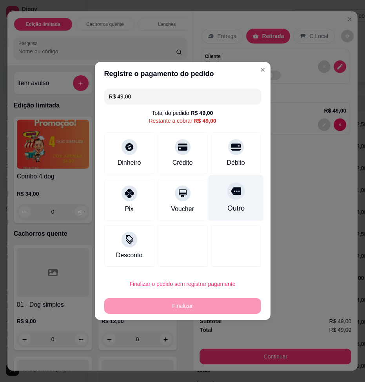
click at [217, 199] on div "Outro" at bounding box center [235, 198] width 55 height 46
type input "R$ 0,00"
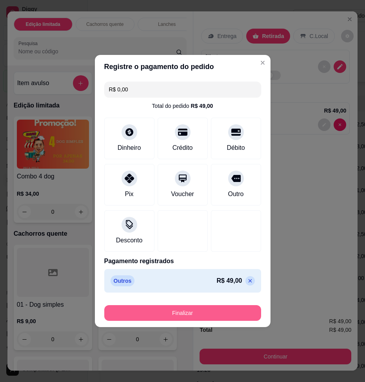
click at [205, 305] on button "Finalizar" at bounding box center [182, 313] width 157 height 16
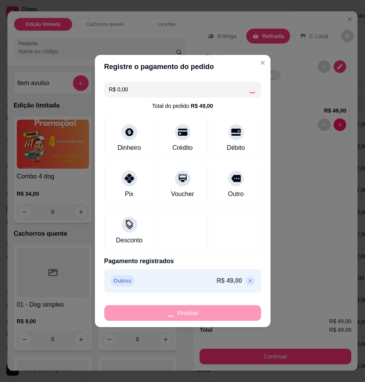
type input "0"
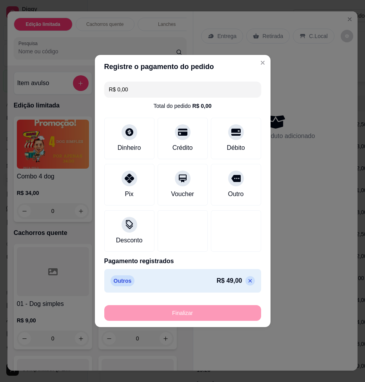
type input "-R$ 49,00"
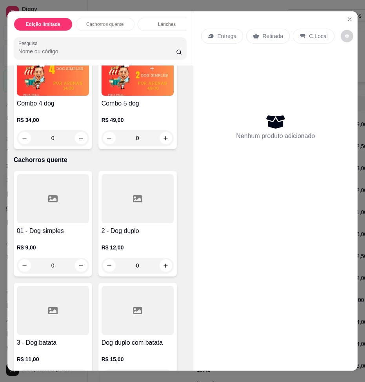
scroll to position [78, 0]
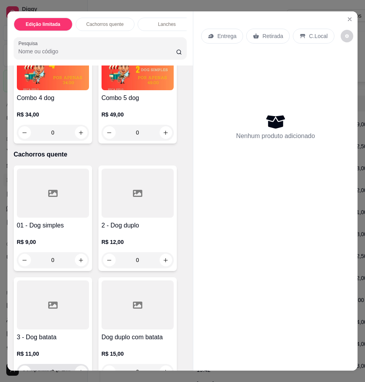
click at [80, 370] on icon "increase-product-quantity" at bounding box center [81, 372] width 4 height 4
type input "1"
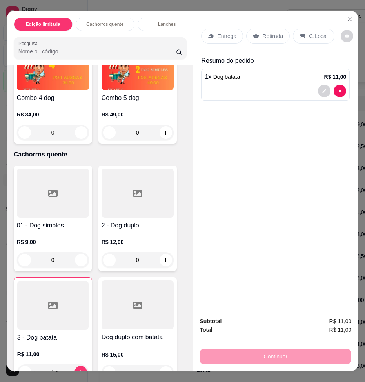
click at [262, 32] on p "Retirada" at bounding box center [272, 36] width 21 height 8
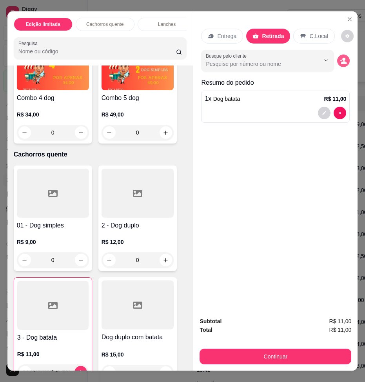
click at [344, 57] on icon "decrease-product-quantity" at bounding box center [343, 60] width 7 height 7
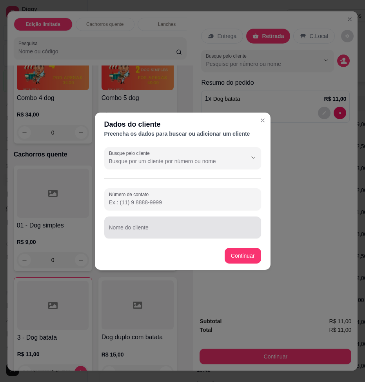
click at [167, 227] on input "Nome do cliente" at bounding box center [182, 231] width 147 height 8
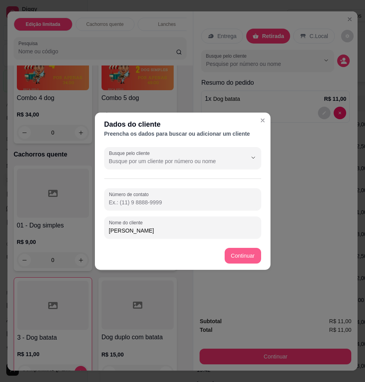
type input "[PERSON_NAME]"
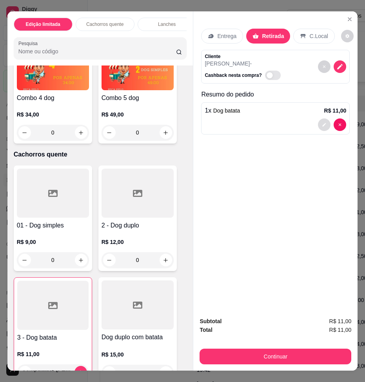
click at [330, 118] on button "decrease-product-quantity" at bounding box center [324, 124] width 13 height 13
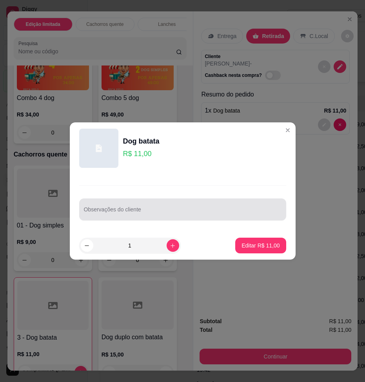
click at [154, 214] on input "Observações do cliente" at bounding box center [183, 213] width 198 height 8
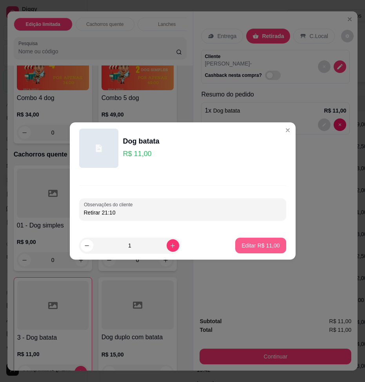
type input "Retirar 21:10"
click at [242, 241] on p "Editar R$ 11,00" at bounding box center [260, 244] width 37 height 7
type input "0"
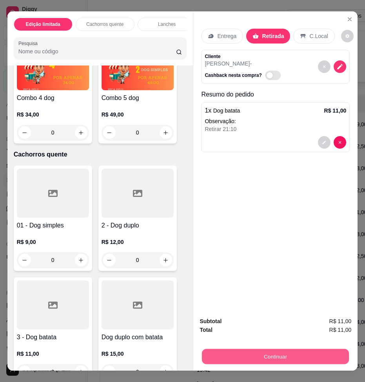
click at [288, 353] on button "Continuar" at bounding box center [275, 356] width 147 height 15
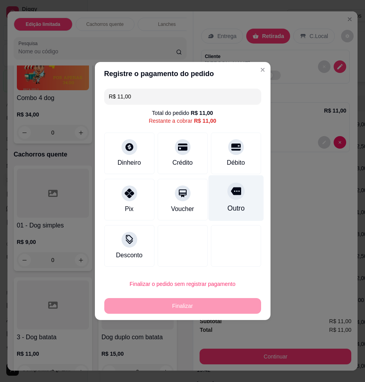
click at [231, 196] on icon at bounding box center [236, 191] width 10 height 10
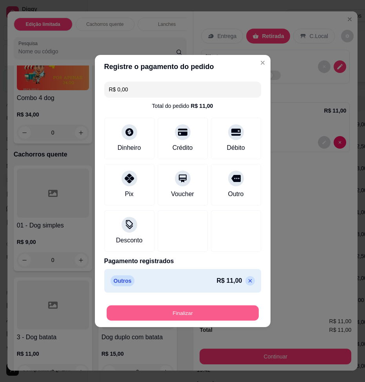
click at [197, 305] on button "Finalizar" at bounding box center [183, 312] width 152 height 15
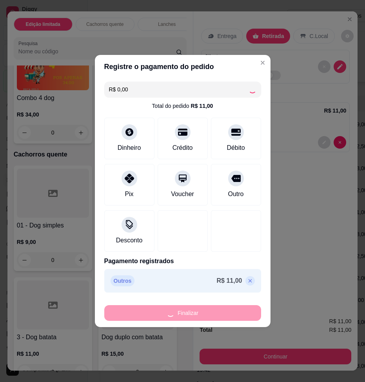
type input "-R$ 11,00"
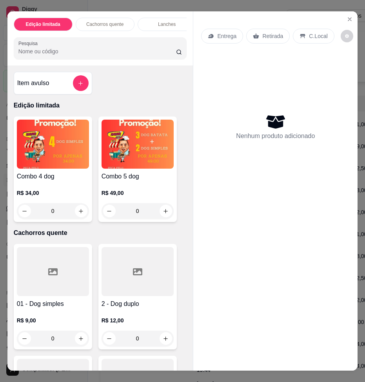
scroll to position [39, 0]
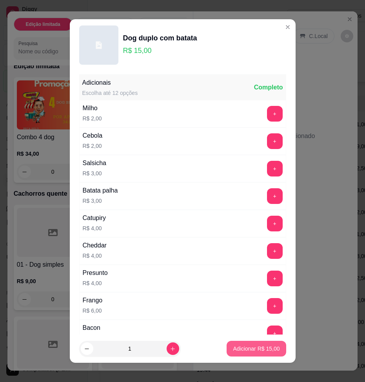
click at [233, 351] on p "Adicionar R$ 15,00" at bounding box center [256, 349] width 47 height 8
type input "1"
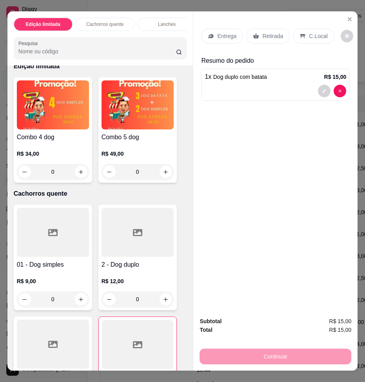
type input "1"
click at [215, 30] on div "Entrega" at bounding box center [222, 36] width 42 height 15
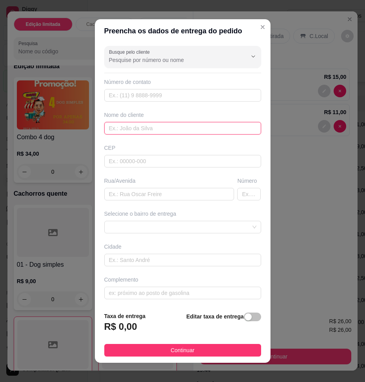
click at [160, 129] on input "text" at bounding box center [182, 128] width 157 height 13
type input "[PERSON_NAME]"
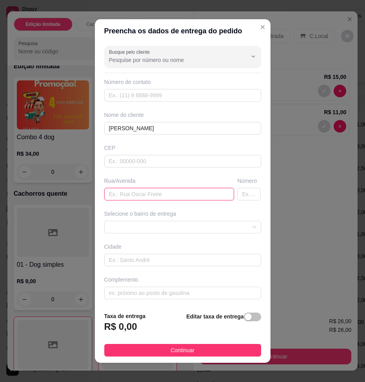
click at [163, 188] on input "text" at bounding box center [169, 194] width 130 height 13
paste input "[GEOGRAPHIC_DATA]"
type input "[GEOGRAPHIC_DATA]"
click at [237, 188] on input "text" at bounding box center [249, 194] width 24 height 13
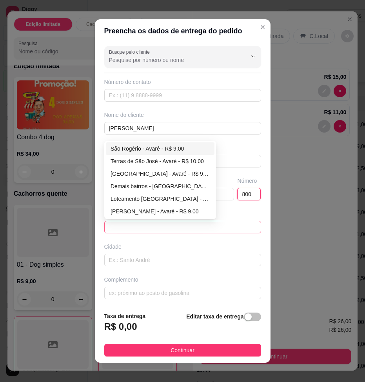
click at [160, 221] on span at bounding box center [182, 227] width 147 height 12
type input "800"
click at [151, 182] on div "Demais bairros - [GEOGRAPHIC_DATA] - R$ 8,00" at bounding box center [160, 186] width 99 height 9
type input "Avaré"
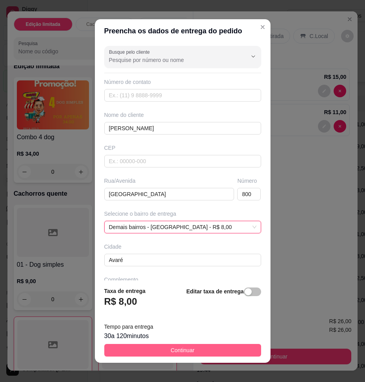
click at [180, 346] on span "Continuar" at bounding box center [183, 350] width 24 height 9
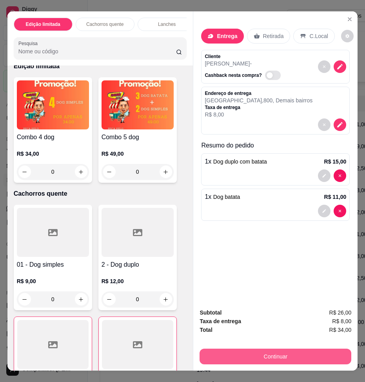
click at [301, 358] on button "Continuar" at bounding box center [276, 357] width 152 height 16
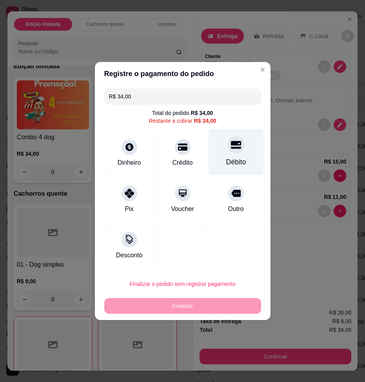
click at [220, 163] on div "Débito" at bounding box center [235, 152] width 55 height 46
type input "R$ 0,00"
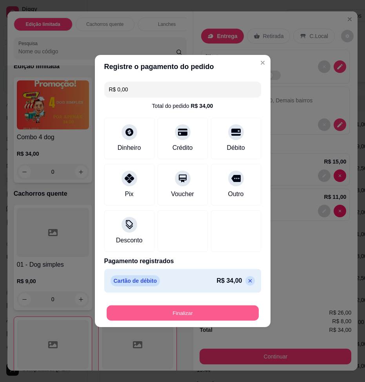
click at [201, 305] on button "Finalizar" at bounding box center [183, 312] width 152 height 15
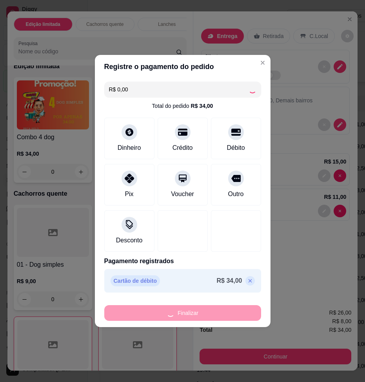
type input "0"
type input "-R$ 34,00"
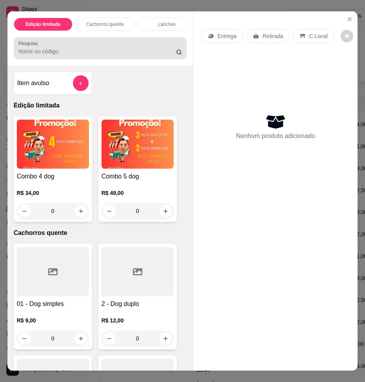
click at [53, 47] on input "Pesquisa" at bounding box center [97, 51] width 158 height 8
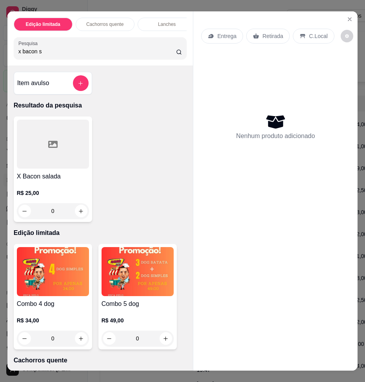
type input "x bacon s"
click at [78, 203] on div "0" at bounding box center [53, 211] width 72 height 16
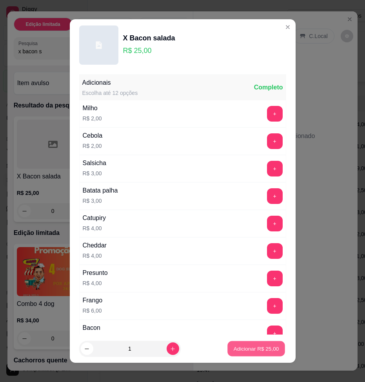
click at [237, 352] on p "Adicionar R$ 25,00" at bounding box center [256, 348] width 45 height 7
type input "1"
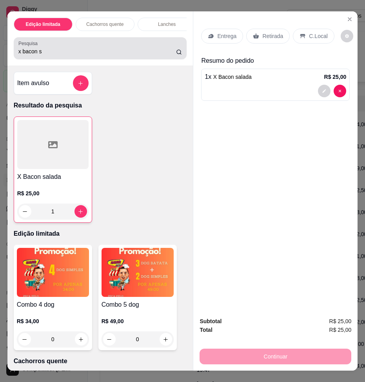
drag, startPoint x: 45, startPoint y: 46, endPoint x: 0, endPoint y: 51, distance: 45.0
click at [0, 50] on html "Diggy Sistema de Gestão A [PERSON_NAME] ... Loja aberta Plano Customizado até 2…" at bounding box center [182, 191] width 365 height 382
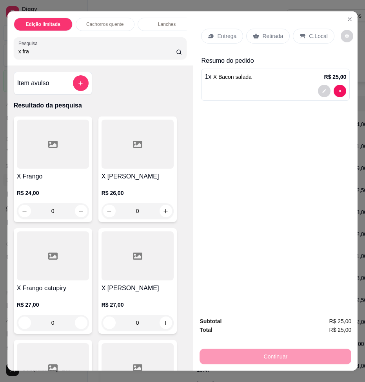
type input "x fra"
click at [163, 203] on div "0" at bounding box center [138, 211] width 72 height 16
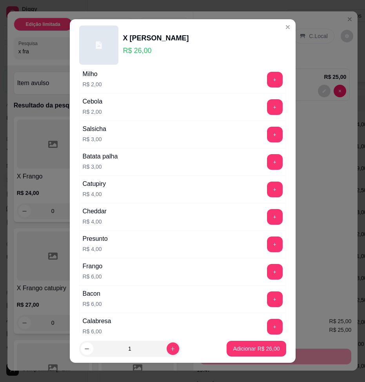
scroll to position [39, 0]
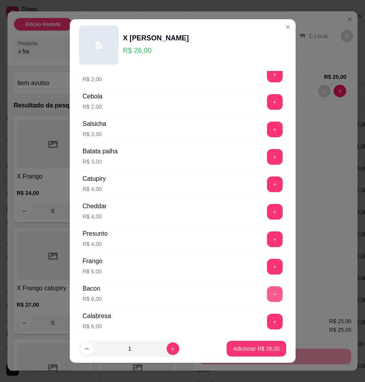
click at [267, 286] on button "+" at bounding box center [275, 294] width 16 height 16
click at [267, 176] on button "+" at bounding box center [275, 184] width 16 height 16
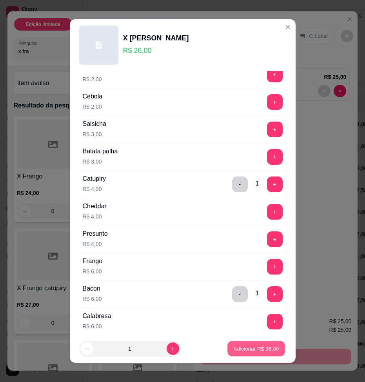
click at [234, 352] on p "Adicionar R$ 36,00" at bounding box center [256, 348] width 45 height 7
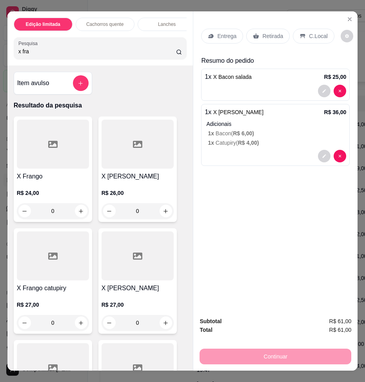
drag, startPoint x: 29, startPoint y: 46, endPoint x: 11, endPoint y: 41, distance: 18.6
click at [14, 41] on div "Pesquisa x fra" at bounding box center [100, 48] width 173 height 22
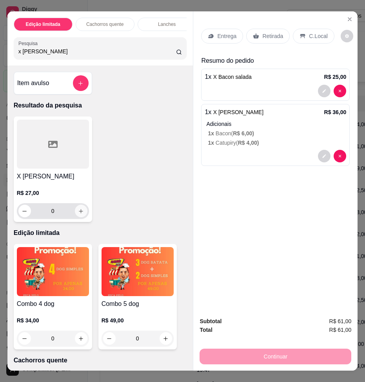
type input "x [PERSON_NAME]"
click at [79, 208] on icon "increase-product-quantity" at bounding box center [81, 211] width 6 height 6
type input "1"
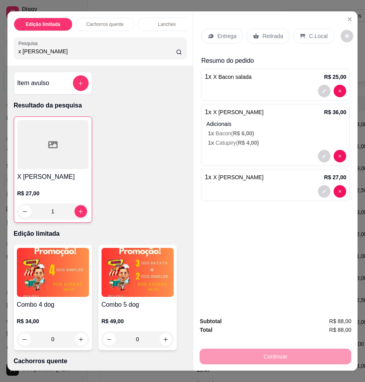
drag, startPoint x: 44, startPoint y: 44, endPoint x: 12, endPoint y: 48, distance: 32.8
click at [14, 48] on div "Pesquisa x frango cala" at bounding box center [100, 48] width 173 height 22
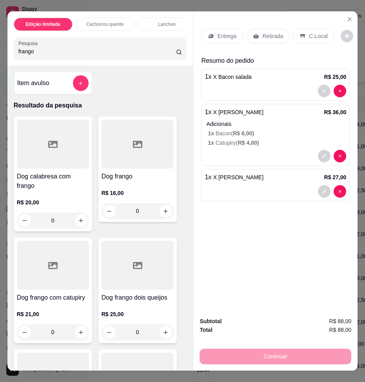
type input "frango"
click at [161, 203] on div "0" at bounding box center [138, 211] width 72 height 16
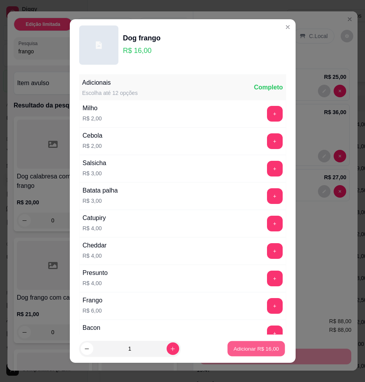
click at [234, 352] on p "Adicionar R$ 16,00" at bounding box center [256, 348] width 45 height 7
type input "1"
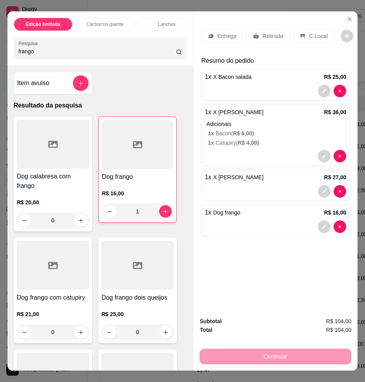
click at [262, 32] on p "Retirada" at bounding box center [272, 36] width 21 height 8
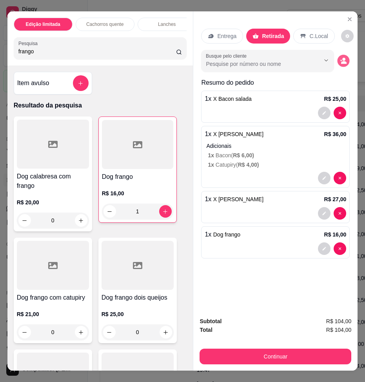
click at [345, 61] on icon "decrease-product-quantity" at bounding box center [343, 62] width 5 height 3
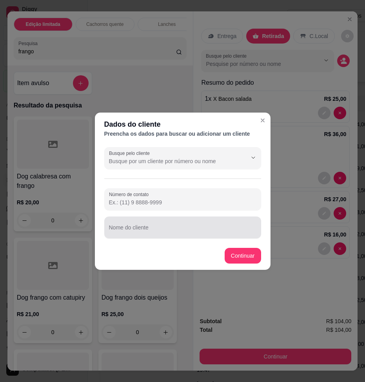
click at [152, 227] on input "Nome do cliente" at bounding box center [182, 231] width 147 height 8
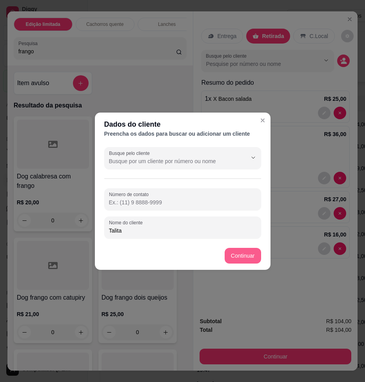
type input "Talita"
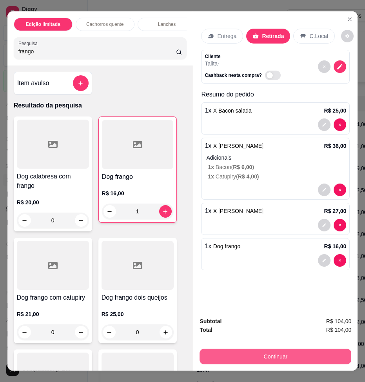
click at [285, 356] on button "Continuar" at bounding box center [276, 357] width 152 height 16
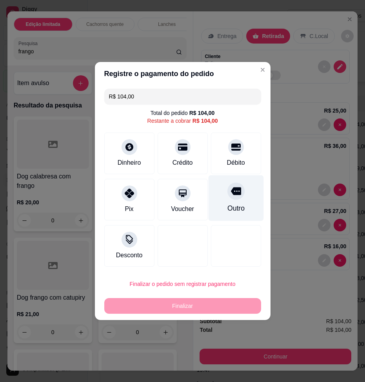
click at [226, 203] on div "Outro" at bounding box center [235, 198] width 55 height 46
type input "R$ 0,00"
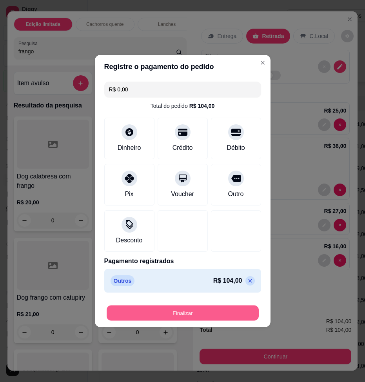
click at [212, 305] on button "Finalizar" at bounding box center [183, 312] width 152 height 15
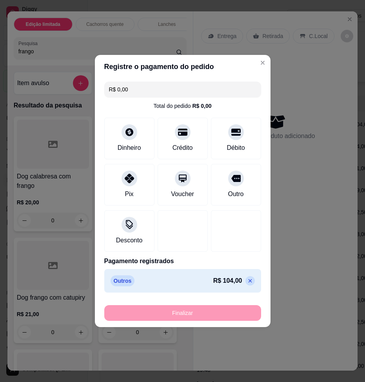
type input "0"
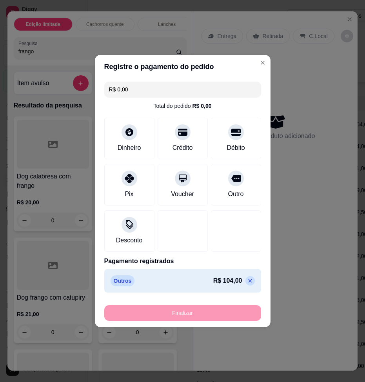
type input "-R$ 104,00"
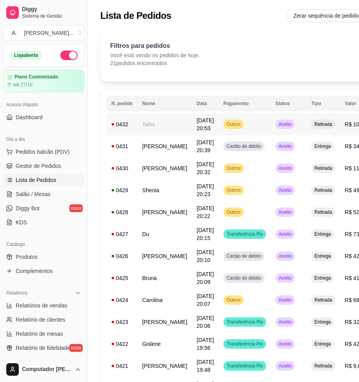
click at [197, 117] on span "[DATE] 20:53" at bounding box center [205, 124] width 17 height 14
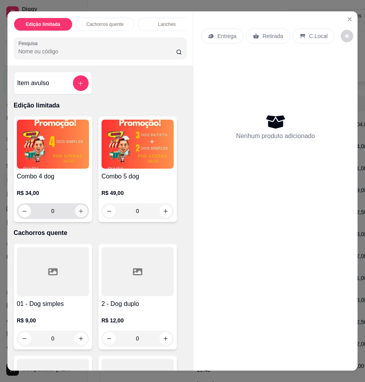
click at [80, 208] on icon "increase-product-quantity" at bounding box center [81, 211] width 6 height 6
type input "1"
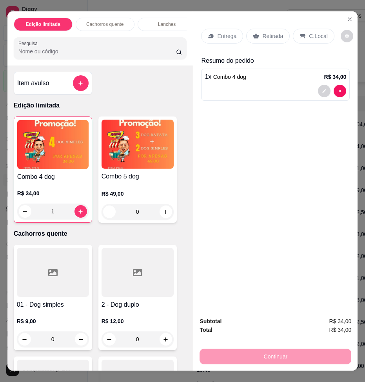
click at [246, 29] on div "Retirada" at bounding box center [268, 36] width 44 height 15
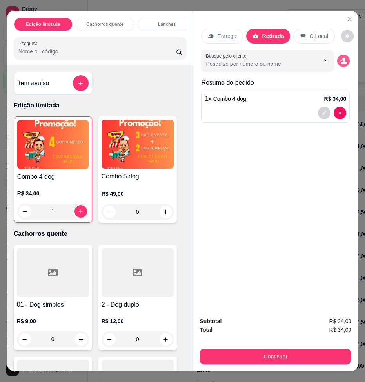
click at [343, 61] on icon "decrease-product-quantity" at bounding box center [344, 62] width 6 height 3
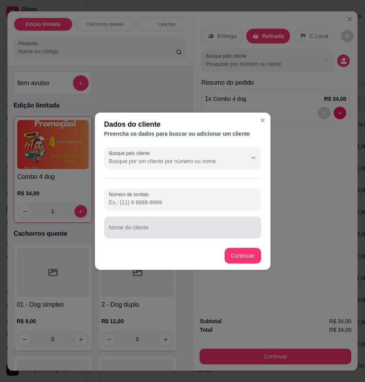
click at [154, 227] on input "Nome do cliente" at bounding box center [182, 231] width 147 height 8
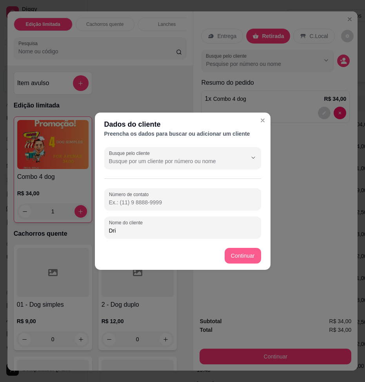
type input "Dri"
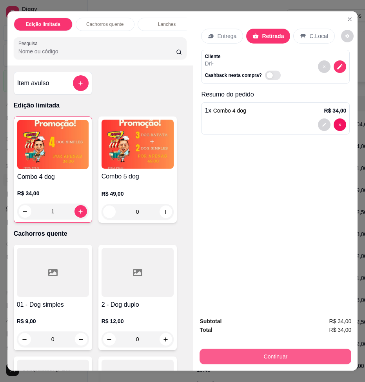
click at [299, 358] on button "Continuar" at bounding box center [276, 357] width 152 height 16
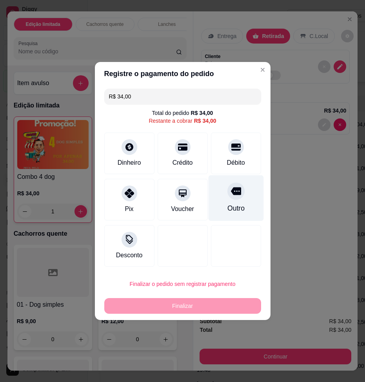
click at [227, 207] on div "Outro" at bounding box center [235, 208] width 17 height 10
type input "R$ 0,00"
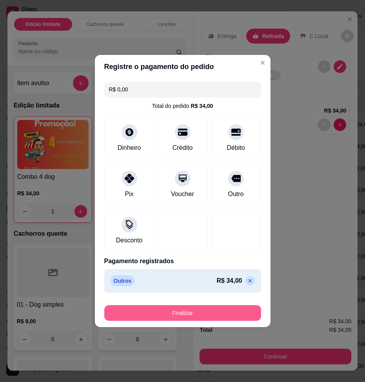
click at [203, 305] on button "Finalizar" at bounding box center [182, 313] width 157 height 16
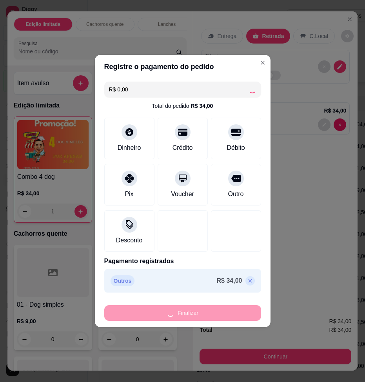
type input "0"
type input "-R$ 34,00"
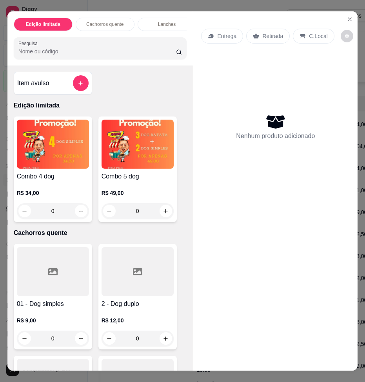
click at [45, 47] on input "Pesquisa" at bounding box center [97, 51] width 158 height 8
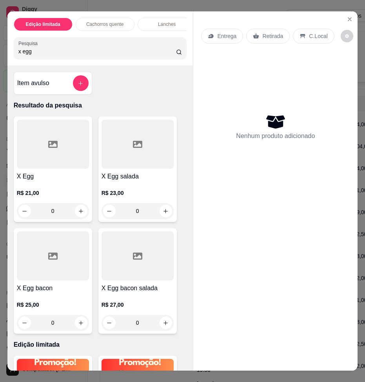
type input "x egg"
click at [80, 315] on div "0" at bounding box center [53, 323] width 72 height 16
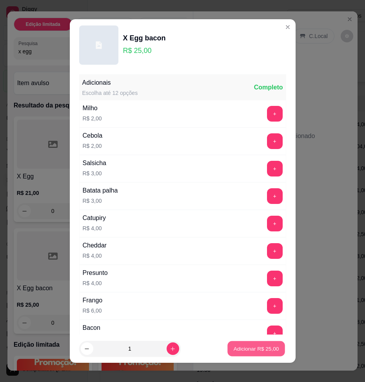
click at [235, 351] on p "Adicionar R$ 25,00" at bounding box center [256, 348] width 45 height 7
type input "1"
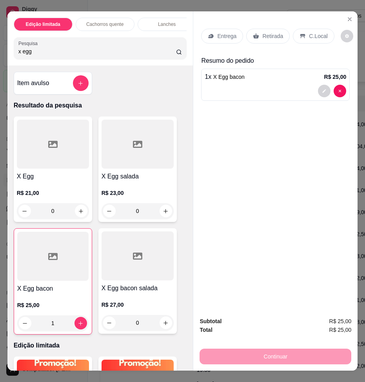
drag, startPoint x: 42, startPoint y: 45, endPoint x: 5, endPoint y: 50, distance: 36.8
click at [7, 50] on div "Edição limitada Cachorros quente Lanches Bebidas Adicional Pesquisa x egg" at bounding box center [100, 38] width 186 height 54
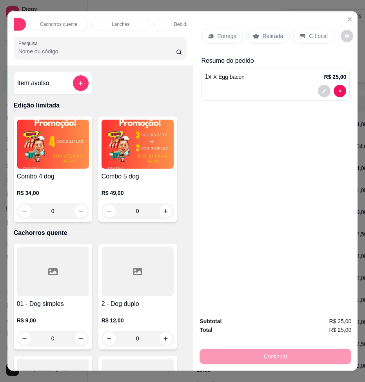
scroll to position [0, 47]
click at [163, 20] on div "Bebidas" at bounding box center [182, 24] width 59 height 13
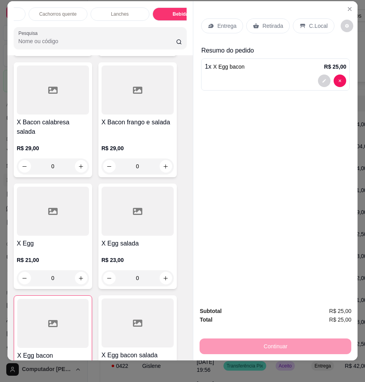
type input "1"
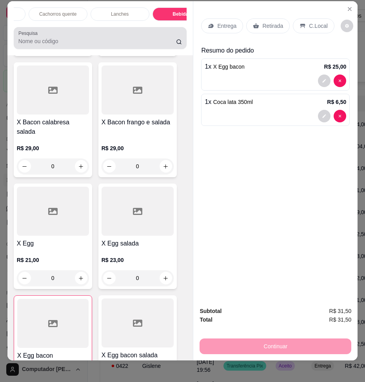
click at [49, 37] on input "Pesquisa" at bounding box center [97, 41] width 158 height 8
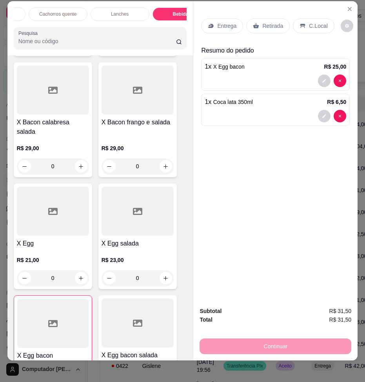
click at [49, 11] on p "Cachorros quente" at bounding box center [57, 14] width 37 height 6
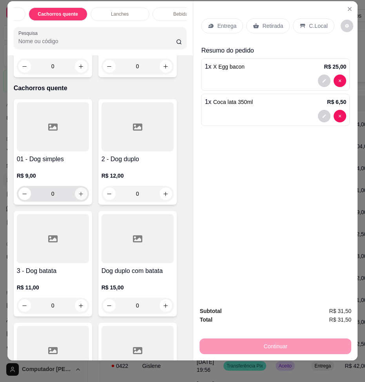
click at [78, 191] on icon "increase-product-quantity" at bounding box center [81, 194] width 6 height 6
type input "1"
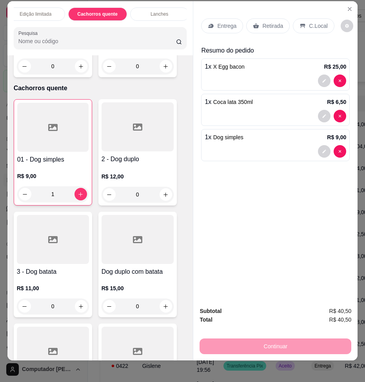
scroll to position [0, 0]
click at [217, 22] on p "Entrega" at bounding box center [226, 26] width 19 height 8
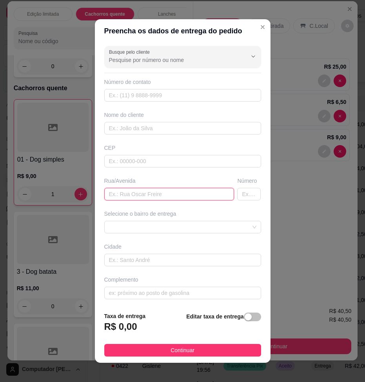
click at [158, 188] on input "text" at bounding box center [169, 194] width 130 height 13
type input "[GEOGRAPHIC_DATA]"
click at [237, 188] on input "text" at bounding box center [249, 194] width 24 height 13
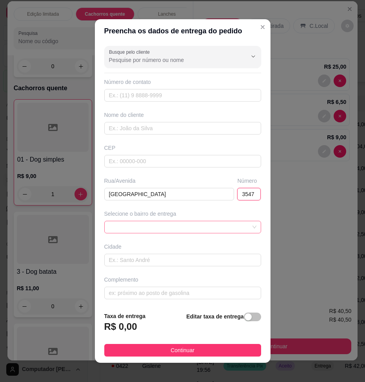
click at [172, 221] on span at bounding box center [182, 227] width 147 height 12
type input "3547"
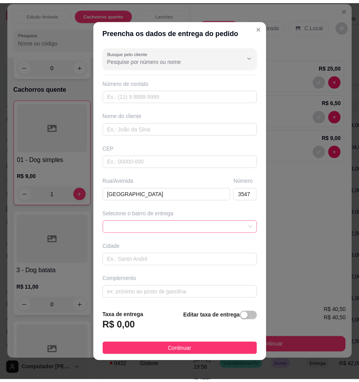
scroll to position [0, 0]
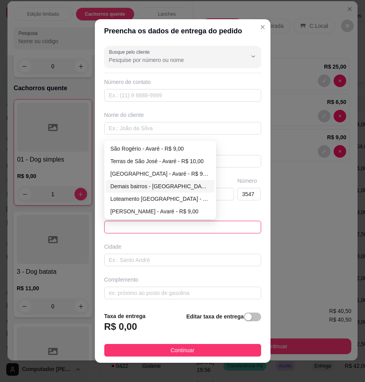
click at [153, 182] on div "Demais bairros - [GEOGRAPHIC_DATA] - R$ 8,00" at bounding box center [160, 186] width 99 height 9
type input "Avaré"
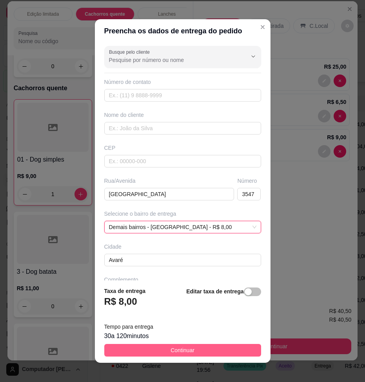
click at [190, 346] on span "Continuar" at bounding box center [183, 350] width 24 height 9
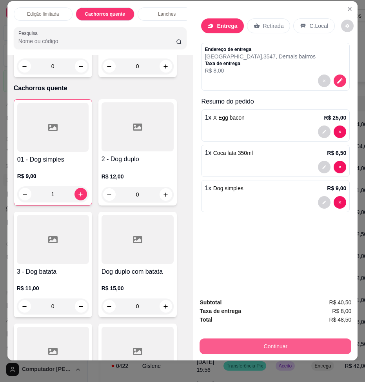
click at [277, 345] on button "Continuar" at bounding box center [276, 346] width 152 height 16
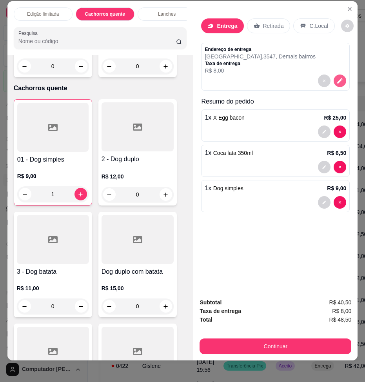
click at [340, 77] on icon "decrease-product-quantity" at bounding box center [339, 80] width 7 height 7
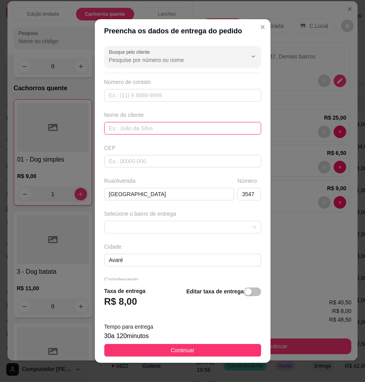
click at [155, 122] on input "text" at bounding box center [182, 128] width 157 height 13
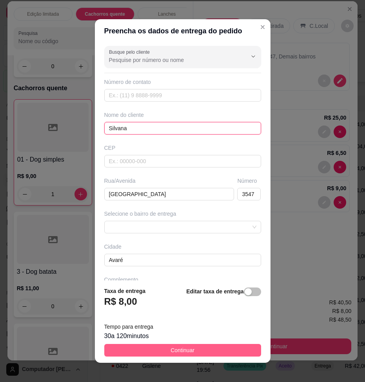
type input "Silvana"
click at [205, 344] on button "Continuar" at bounding box center [182, 350] width 157 height 13
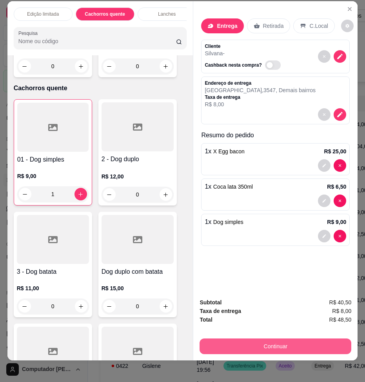
click at [286, 349] on button "Continuar" at bounding box center [276, 346] width 152 height 16
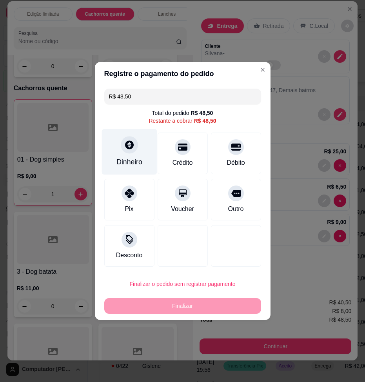
click at [145, 162] on div "Dinheiro" at bounding box center [129, 152] width 55 height 46
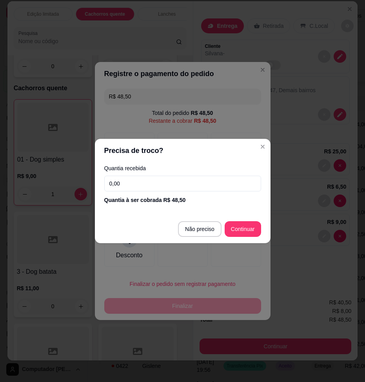
click at [153, 189] on input "0,00" at bounding box center [182, 184] width 157 height 16
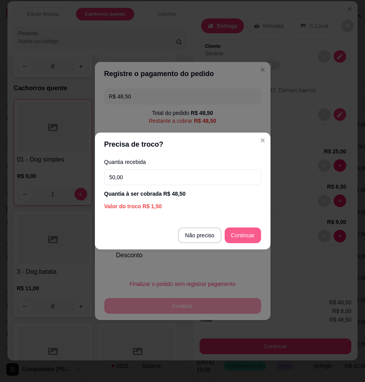
type input "50,00"
type input "R$ 0,00"
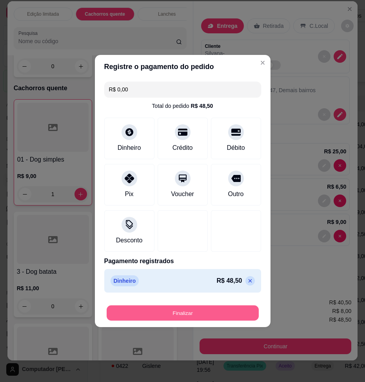
click at [210, 305] on button "Finalizar" at bounding box center [183, 312] width 152 height 15
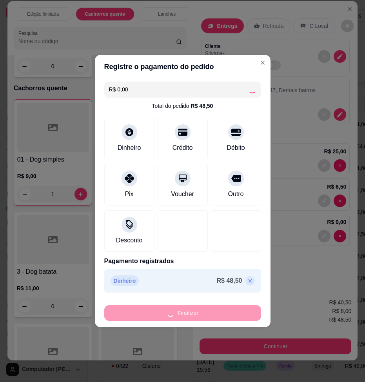
type input "0"
type input "-R$ 48,50"
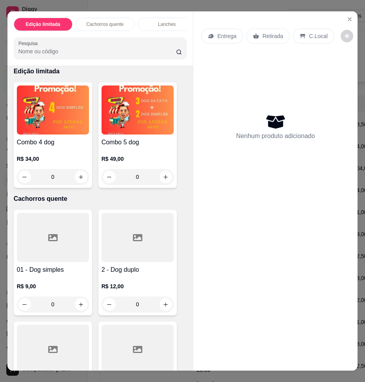
scroll to position [39, 0]
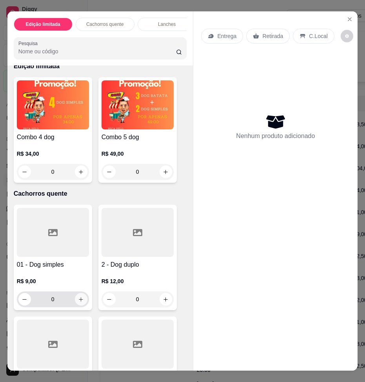
click at [81, 296] on icon "increase-product-quantity" at bounding box center [81, 299] width 6 height 6
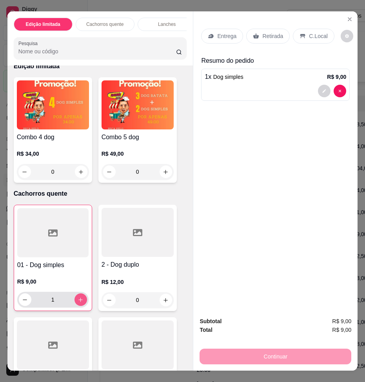
click at [81, 297] on icon "increase-product-quantity" at bounding box center [81, 300] width 6 height 6
click at [80, 297] on icon "increase-product-quantity" at bounding box center [81, 300] width 6 height 6
type input "3"
click at [246, 29] on div "Retirada" at bounding box center [268, 36] width 44 height 15
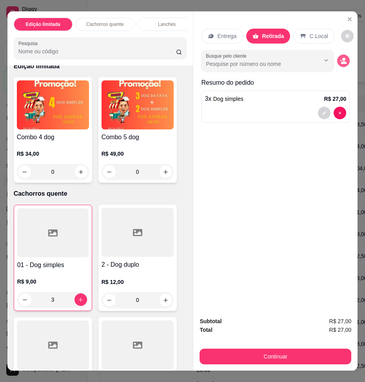
click at [343, 61] on icon "decrease-product-quantity" at bounding box center [344, 62] width 6 height 3
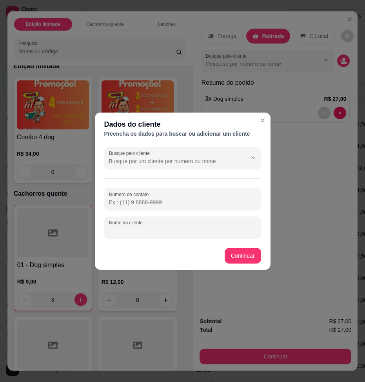
click at [149, 227] on input "Nome do cliente" at bounding box center [182, 231] width 147 height 8
type input "Mychy"
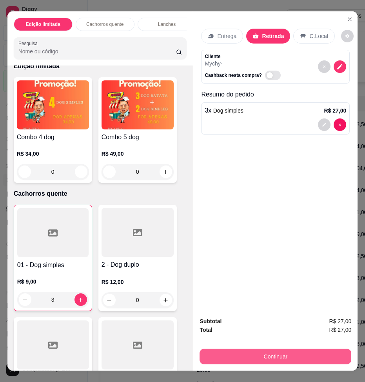
click at [264, 355] on button "Continuar" at bounding box center [276, 357] width 152 height 16
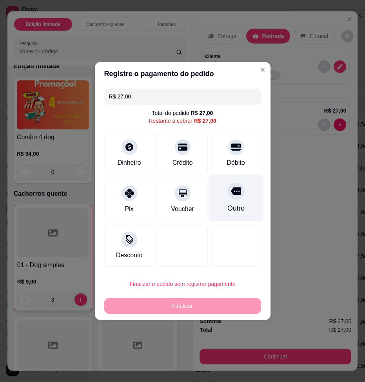
click at [220, 201] on div "Outro" at bounding box center [235, 198] width 55 height 46
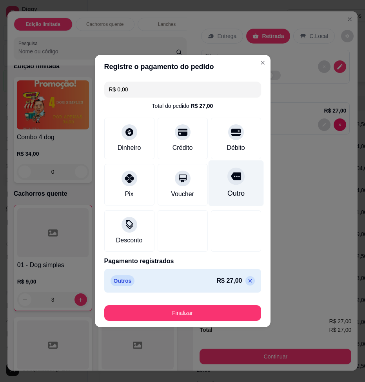
type input "R$ 0,00"
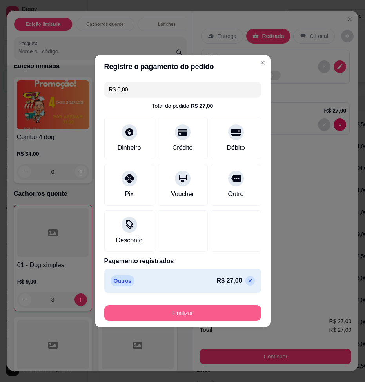
click at [197, 305] on button "Finalizar" at bounding box center [182, 313] width 157 height 16
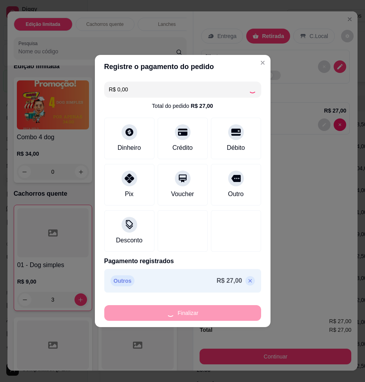
type input "0"
type input "-R$ 27,00"
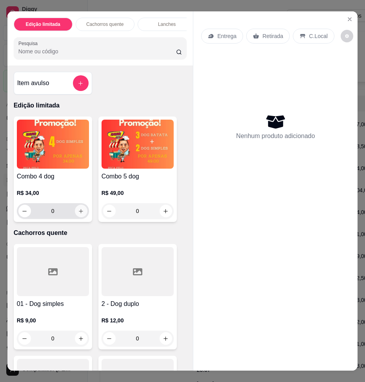
click at [80, 208] on icon "increase-product-quantity" at bounding box center [81, 211] width 6 height 6
type input "1"
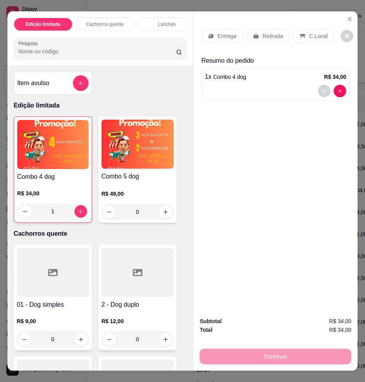
click at [217, 32] on p "Entrega" at bounding box center [226, 36] width 19 height 8
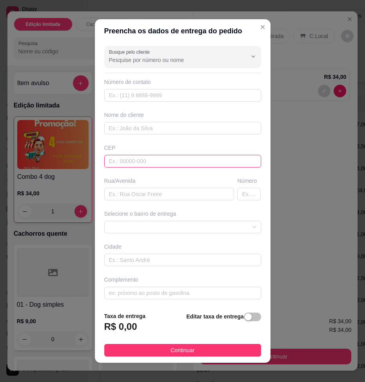
click at [153, 156] on input "text" at bounding box center [182, 161] width 157 height 13
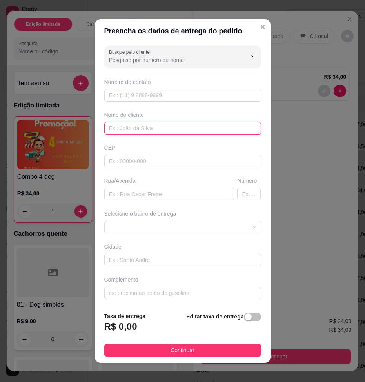
click at [145, 128] on input "text" at bounding box center [182, 128] width 157 height 13
type input "[PERSON_NAME]"
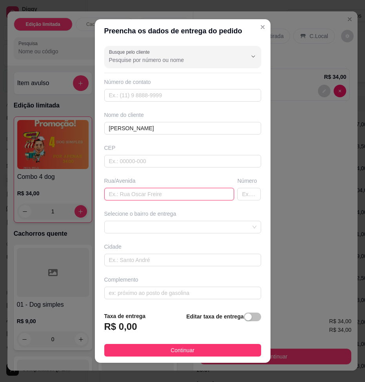
click at [149, 188] on input "text" at bounding box center [169, 194] width 130 height 13
paste input "Romeu bretas"
type input "Romeu bretas"
click at [237, 188] on input "text" at bounding box center [249, 194] width 24 height 13
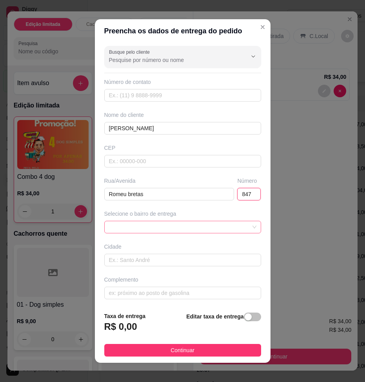
click at [142, 221] on span at bounding box center [182, 227] width 147 height 12
type input "847"
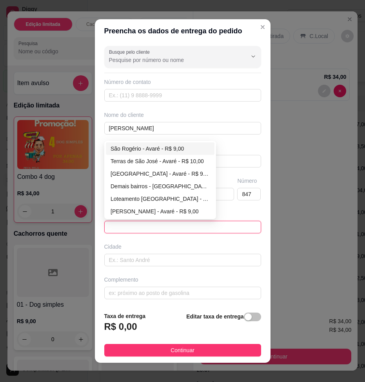
scroll to position [0, 0]
click at [149, 182] on div "Demais bairros - [GEOGRAPHIC_DATA] - R$ 8,00" at bounding box center [160, 186] width 99 height 9
type input "Avaré"
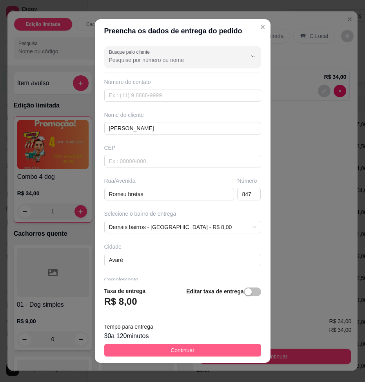
click at [171, 346] on span "Continuar" at bounding box center [183, 350] width 24 height 9
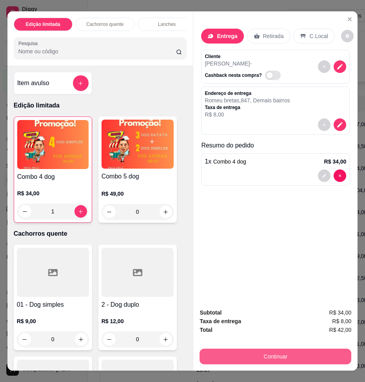
click at [277, 355] on button "Continuar" at bounding box center [276, 357] width 152 height 16
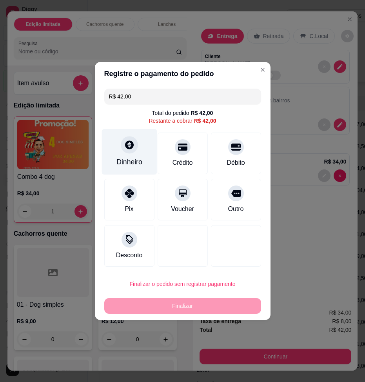
click at [139, 167] on div "Dinheiro" at bounding box center [129, 162] width 26 height 10
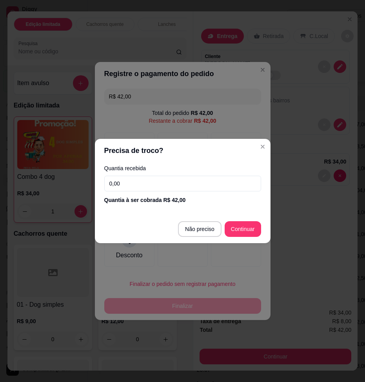
click at [167, 184] on input "0,00" at bounding box center [182, 184] width 157 height 16
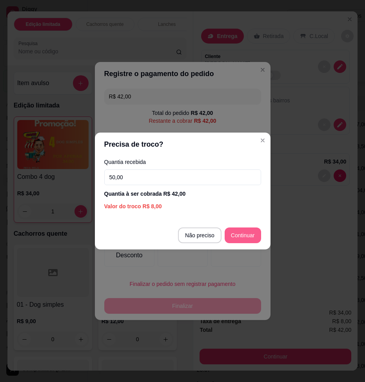
type input "50,00"
type input "R$ 0,00"
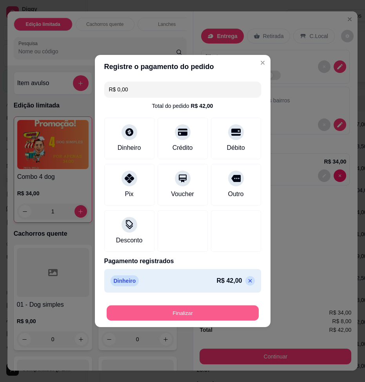
click at [202, 305] on button "Finalizar" at bounding box center [183, 312] width 152 height 15
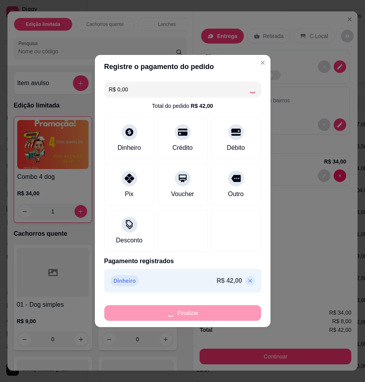
type input "0"
type input "-R$ 42,00"
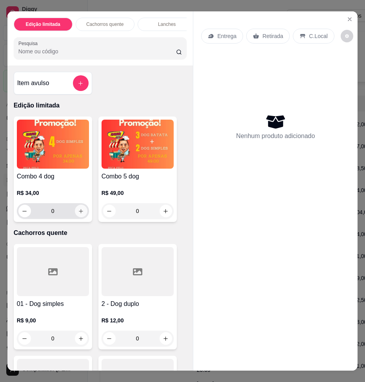
click at [79, 208] on icon "increase-product-quantity" at bounding box center [81, 211] width 6 height 6
type input "1"
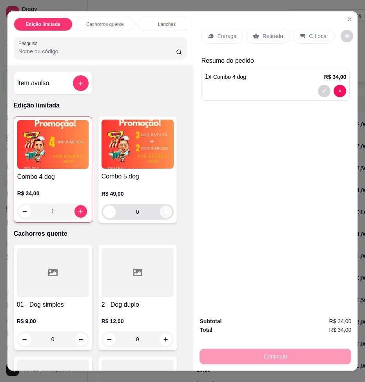
click at [163, 209] on icon "increase-product-quantity" at bounding box center [166, 212] width 6 height 6
type input "1"
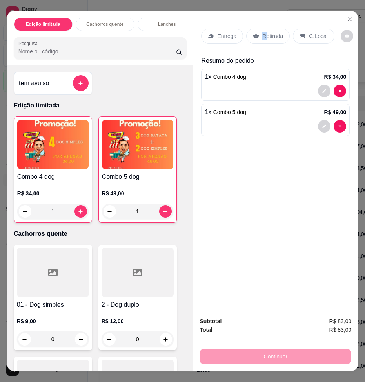
click at [246, 30] on div "Retirada" at bounding box center [268, 36] width 44 height 15
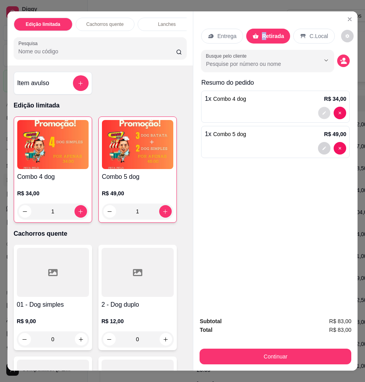
click at [326, 111] on icon "decrease-product-quantity" at bounding box center [325, 113] width 4 height 4
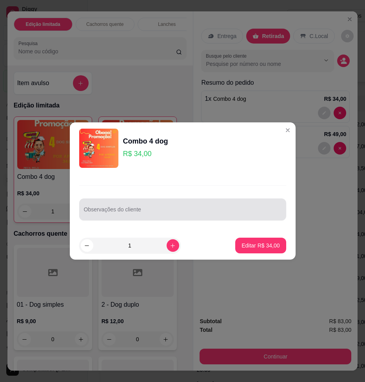
click at [193, 208] on div at bounding box center [183, 210] width 198 height 16
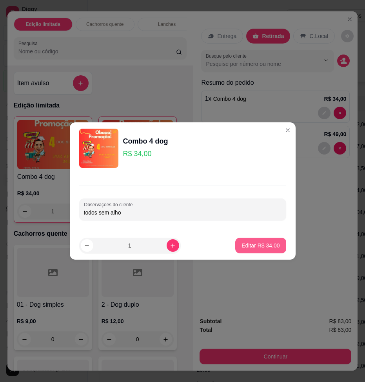
type input "todos sem alho"
click at [241, 241] on p "Editar R$ 34,00" at bounding box center [260, 245] width 38 height 8
type input "0"
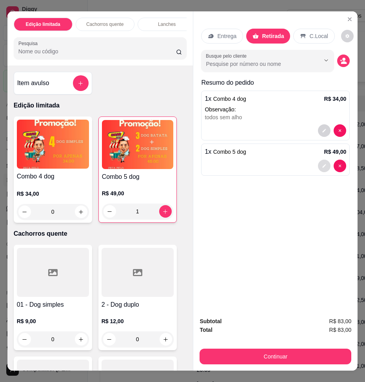
click at [326, 164] on icon "decrease-product-quantity" at bounding box center [325, 166] width 4 height 4
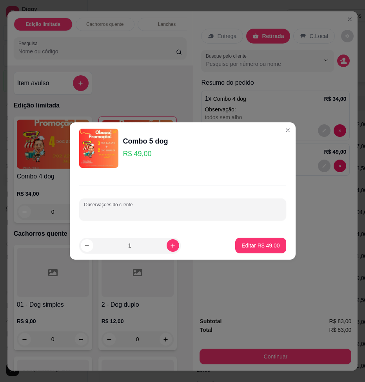
click at [189, 213] on input "Observações do cliente" at bounding box center [183, 213] width 198 height 8
type input "todos sem alho"
click at [241, 241] on p "Editar R$ 49,00" at bounding box center [260, 245] width 38 height 8
type input "0"
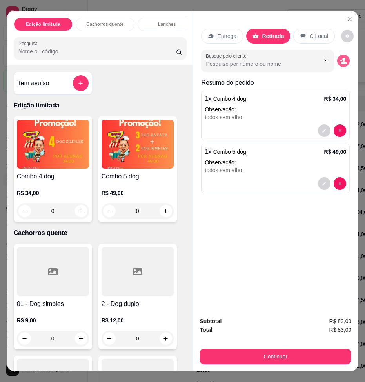
click at [344, 61] on icon "decrease-product-quantity" at bounding box center [344, 62] width 6 height 3
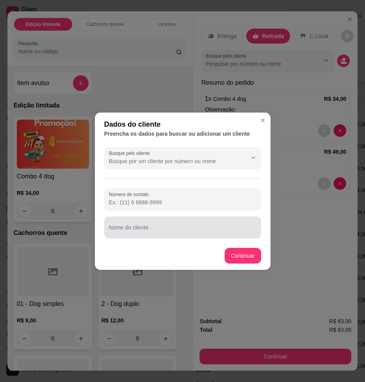
click at [169, 227] on input "Nome do cliente" at bounding box center [182, 231] width 147 height 8
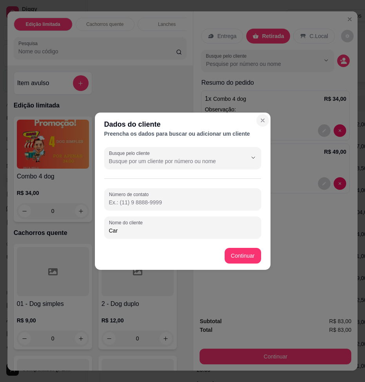
type input "Car"
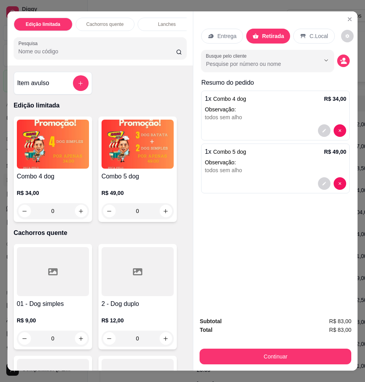
click at [217, 32] on p "Entrega" at bounding box center [226, 36] width 19 height 8
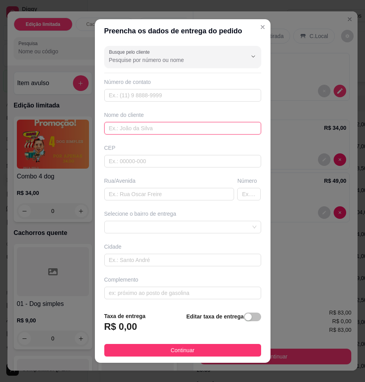
click at [164, 130] on input "text" at bounding box center [182, 128] width 157 height 13
type input "Carina ex vizinha"
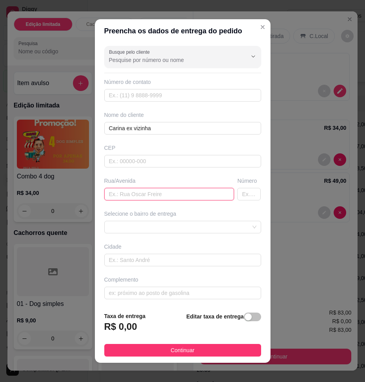
click at [153, 188] on input "text" at bounding box center [169, 194] width 130 height 13
type input "[DEMOGRAPHIC_DATA]"
click at [237, 188] on input "text" at bounding box center [249, 194] width 24 height 13
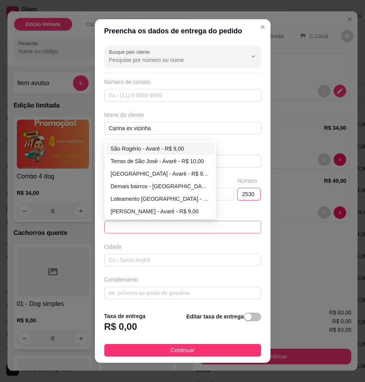
click at [154, 221] on span at bounding box center [182, 227] width 147 height 12
type input "2530"
click at [147, 182] on div "Demais bairros - [GEOGRAPHIC_DATA] - R$ 8,00" at bounding box center [160, 186] width 99 height 9
type input "Avaré"
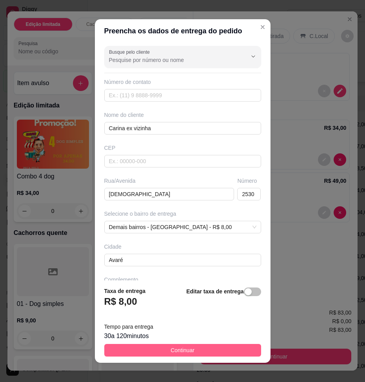
click at [207, 344] on button "Continuar" at bounding box center [182, 350] width 157 height 13
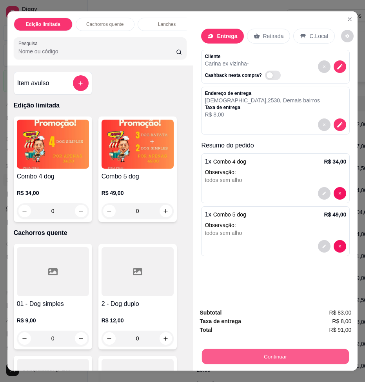
click at [255, 356] on button "Continuar" at bounding box center [275, 356] width 147 height 15
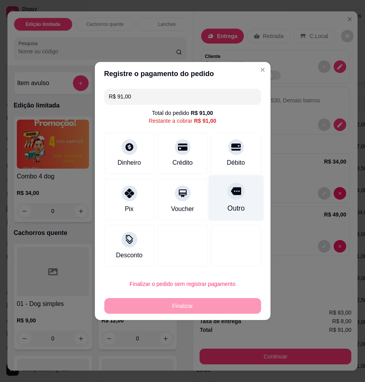
click at [227, 203] on div "Outro" at bounding box center [235, 208] width 17 height 10
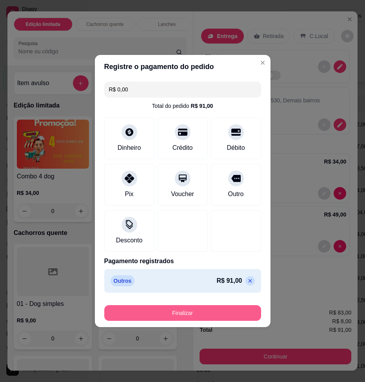
click at [183, 305] on button "Finalizar" at bounding box center [182, 313] width 157 height 16
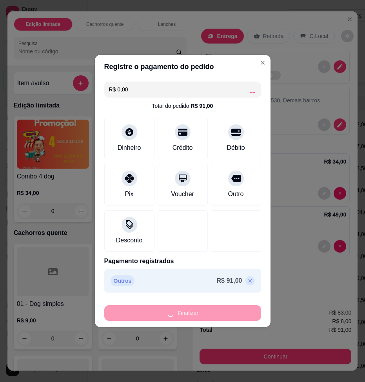
type input "-R$ 91,00"
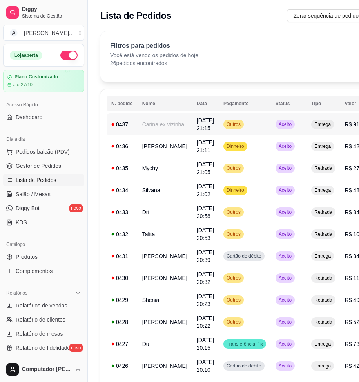
click at [192, 113] on td "[DATE] 21:15" at bounding box center [205, 124] width 27 height 22
click at [138, 377] on td "Bruna" at bounding box center [165, 388] width 54 height 22
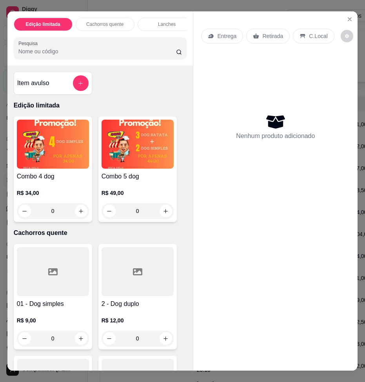
drag, startPoint x: 187, startPoint y: 27, endPoint x: 181, endPoint y: 26, distance: 5.7
click at [186, 27] on div "Edição limitada Cachorros quente Lanches Bebidas Adicional Pesquisa" at bounding box center [100, 38] width 186 height 54
click at [136, 18] on div "Bebidas" at bounding box center [150, 24] width 59 height 13
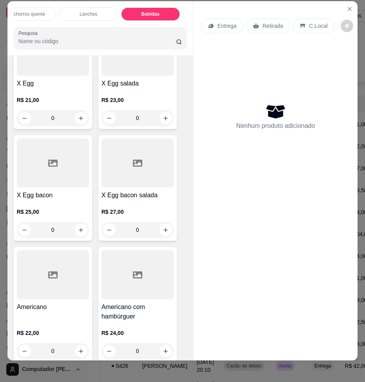
scroll to position [3771, 0]
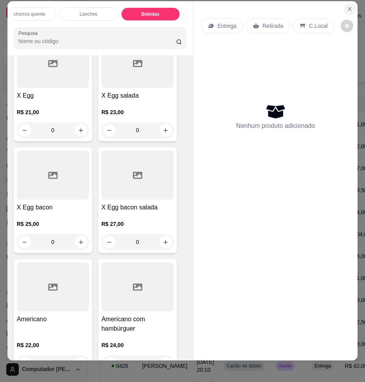
click at [350, 7] on icon "Close" at bounding box center [349, 8] width 3 height 3
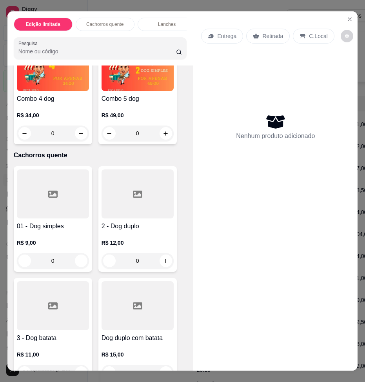
scroll to position [78, 0]
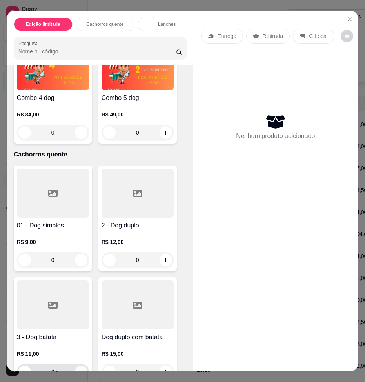
click at [79, 369] on icon "increase-product-quantity" at bounding box center [81, 372] width 6 height 6
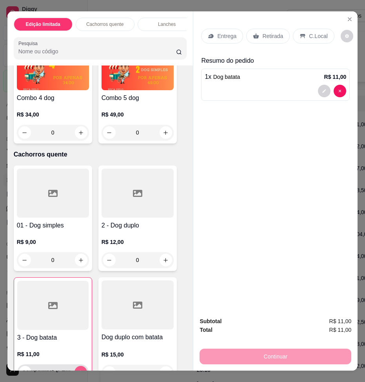
click at [79, 370] on icon "increase-product-quantity" at bounding box center [80, 372] width 4 height 4
click at [78, 366] on button "increase-product-quantity" at bounding box center [80, 372] width 12 height 12
type input "3"
click at [81, 257] on icon "increase-product-quantity" at bounding box center [81, 260] width 6 height 6
type input "1"
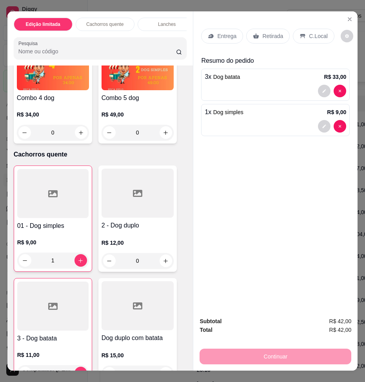
click at [246, 30] on div "Retirada" at bounding box center [268, 36] width 44 height 15
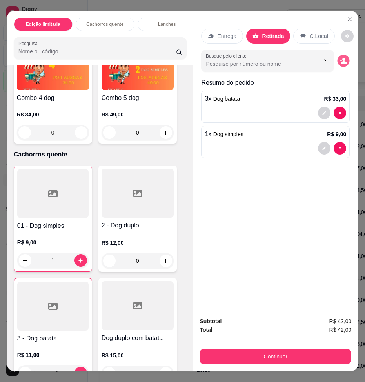
click at [342, 60] on icon "decrease-product-quantity" at bounding box center [341, 61] width 2 height 2
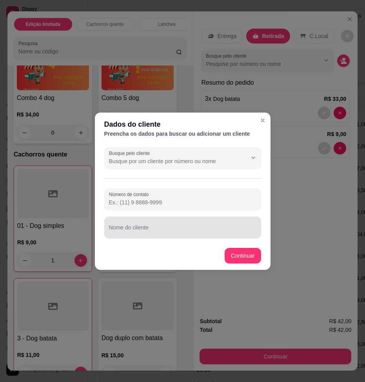
click at [148, 223] on div at bounding box center [182, 228] width 147 height 16
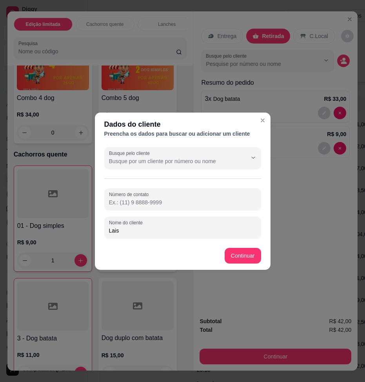
type input "Lais"
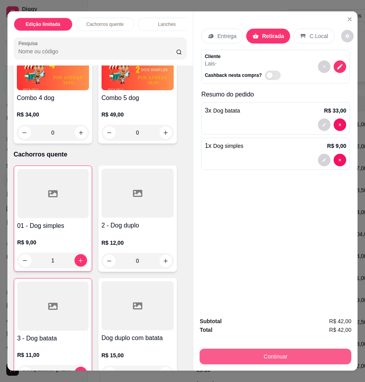
click at [276, 356] on button "Continuar" at bounding box center [276, 357] width 152 height 16
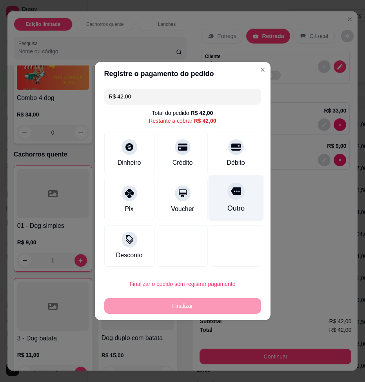
click at [216, 200] on div "Outro" at bounding box center [235, 198] width 55 height 46
type input "R$ 0,00"
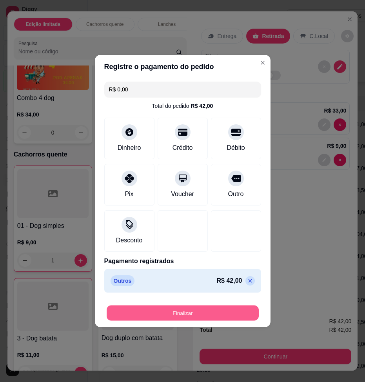
click at [187, 305] on button "Finalizar" at bounding box center [183, 312] width 152 height 15
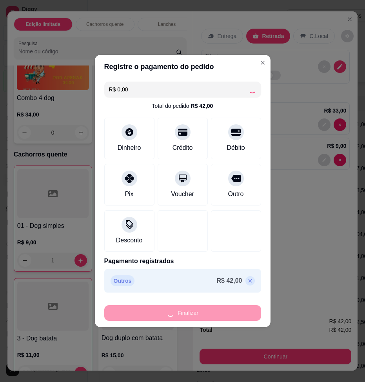
type input "0"
type input "-R$ 42,00"
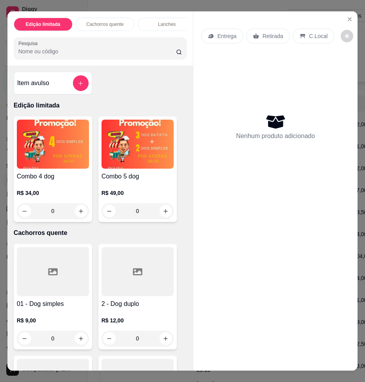
scroll to position [78, 0]
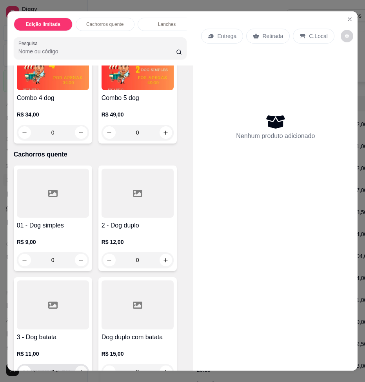
click at [80, 369] on icon "increase-product-quantity" at bounding box center [81, 372] width 6 height 6
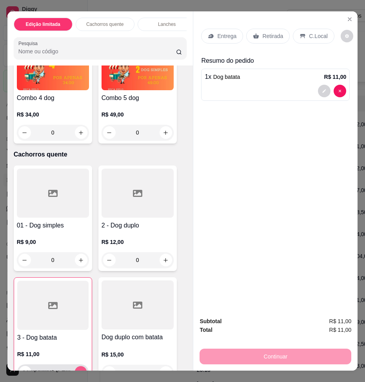
click at [80, 370] on icon "increase-product-quantity" at bounding box center [81, 372] width 4 height 4
type input "2"
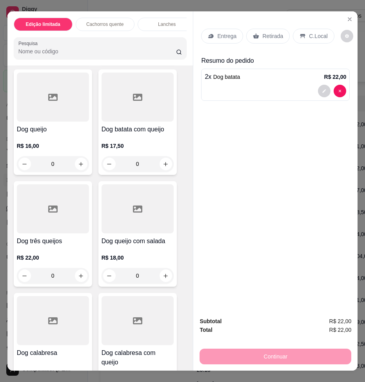
scroll to position [627, 0]
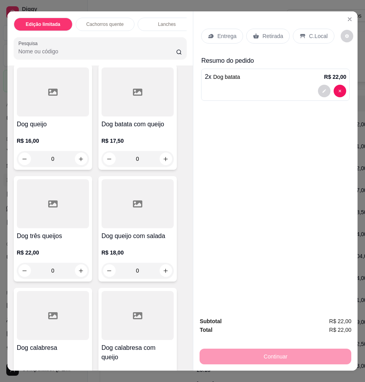
type input "1"
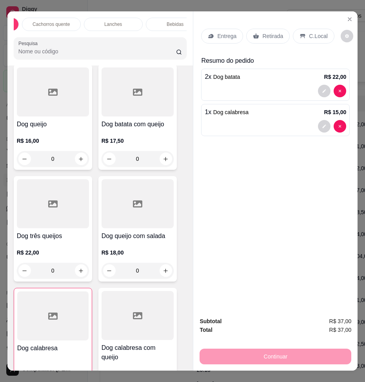
scroll to position [0, 63]
click at [167, 20] on div "Bebidas" at bounding box center [166, 24] width 59 height 13
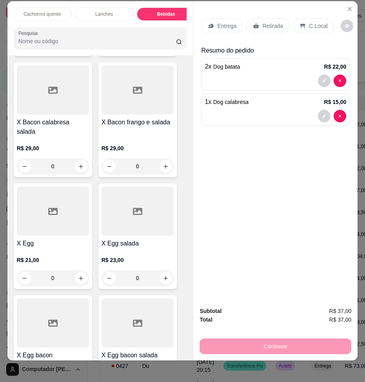
type input "1"
click at [253, 24] on icon at bounding box center [256, 26] width 6 height 5
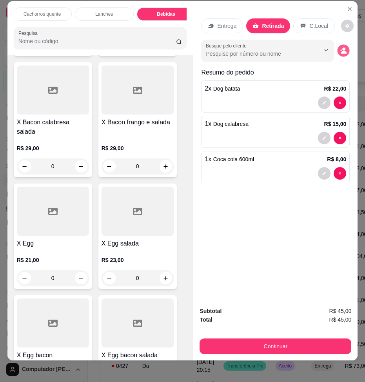
click at [345, 51] on icon "decrease-product-quantity" at bounding box center [343, 52] width 5 height 3
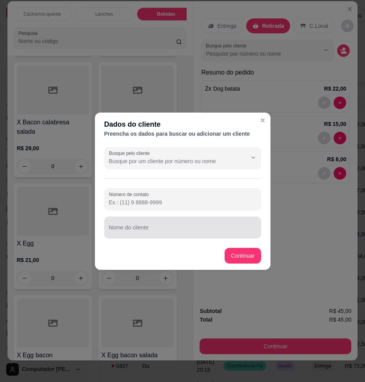
click at [144, 227] on input "Nome do cliente" at bounding box center [182, 231] width 147 height 8
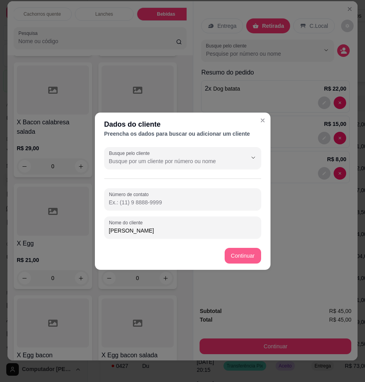
type input "[PERSON_NAME]"
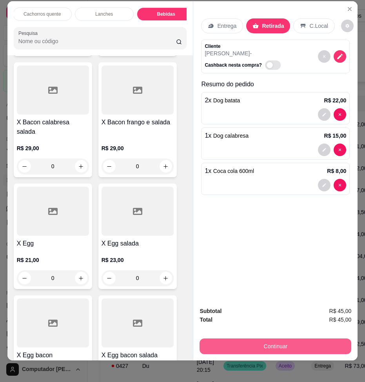
click at [311, 346] on button "Continuar" at bounding box center [276, 346] width 152 height 16
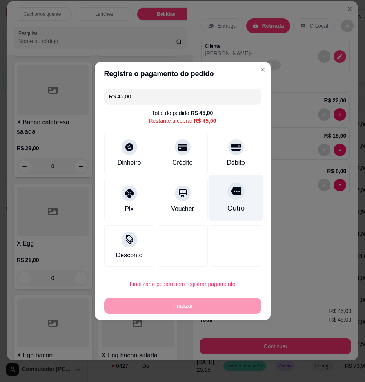
click at [227, 203] on div "Outro" at bounding box center [235, 208] width 17 height 10
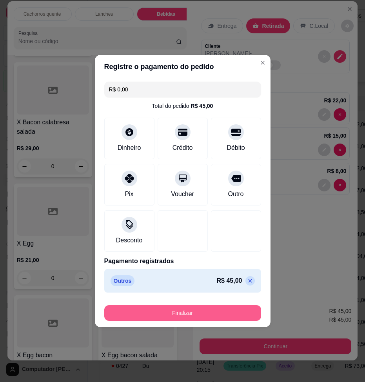
click at [212, 305] on button "Finalizar" at bounding box center [182, 313] width 157 height 16
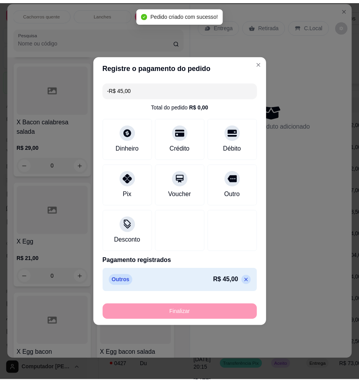
scroll to position [3623, 0]
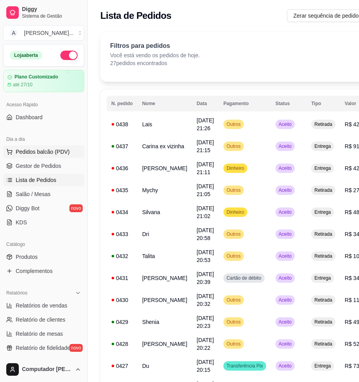
click at [35, 148] on span "Pedidos balcão (PDV)" at bounding box center [43, 152] width 54 height 8
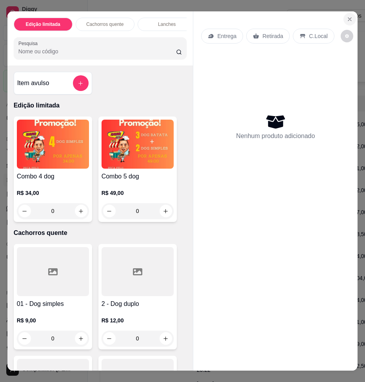
click at [350, 16] on icon "Close" at bounding box center [350, 19] width 6 height 6
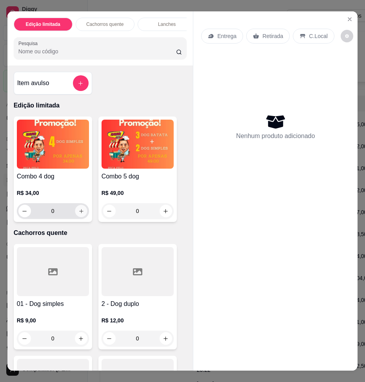
click at [80, 208] on icon "increase-product-quantity" at bounding box center [81, 211] width 6 height 6
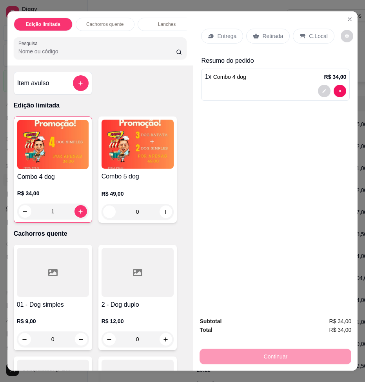
click at [262, 32] on p "Retirada" at bounding box center [272, 36] width 21 height 8
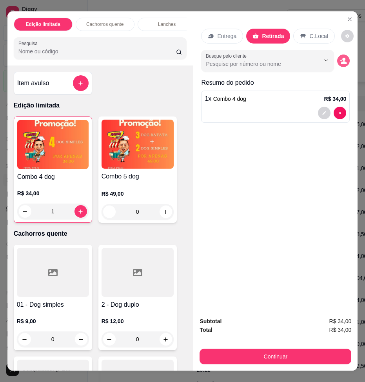
click at [343, 61] on icon "decrease-product-quantity" at bounding box center [344, 62] width 6 height 3
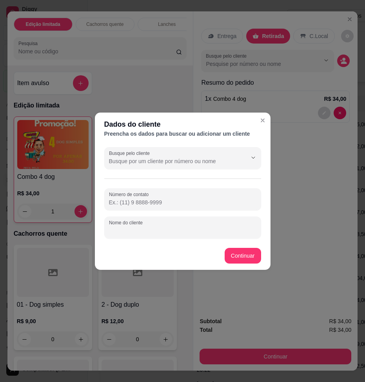
click at [151, 218] on div "Nome do cliente" at bounding box center [182, 227] width 157 height 22
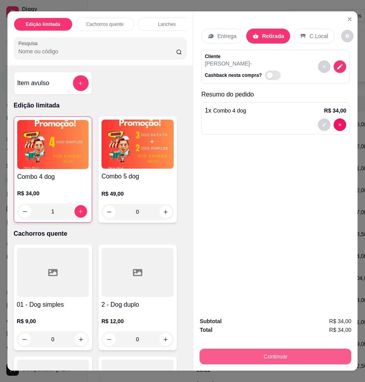
click at [280, 357] on button "Continuar" at bounding box center [276, 357] width 152 height 16
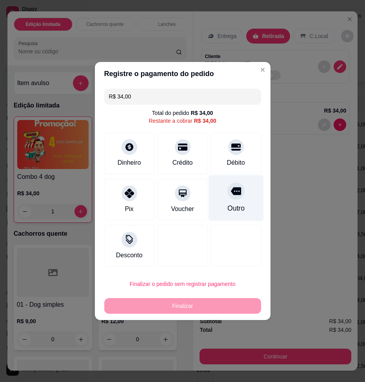
click at [227, 198] on div at bounding box center [235, 190] width 17 height 17
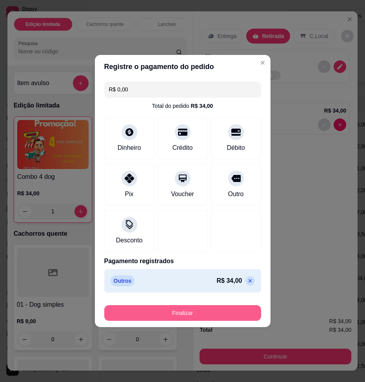
click at [214, 305] on button "Finalizar" at bounding box center [182, 313] width 157 height 16
